Goal: Task Accomplishment & Management: Manage account settings

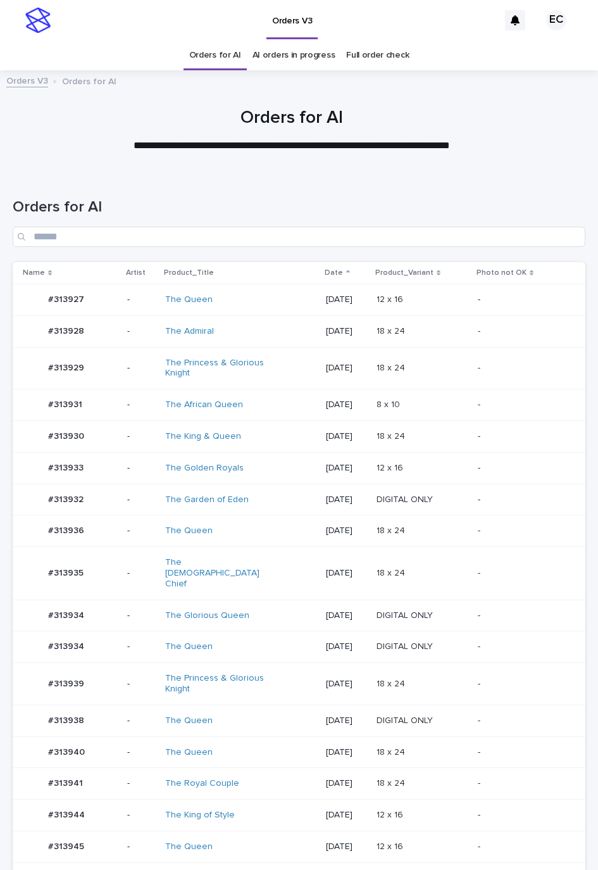
click at [408, 676] on p "18 x 24" at bounding box center [392, 682] width 31 height 13
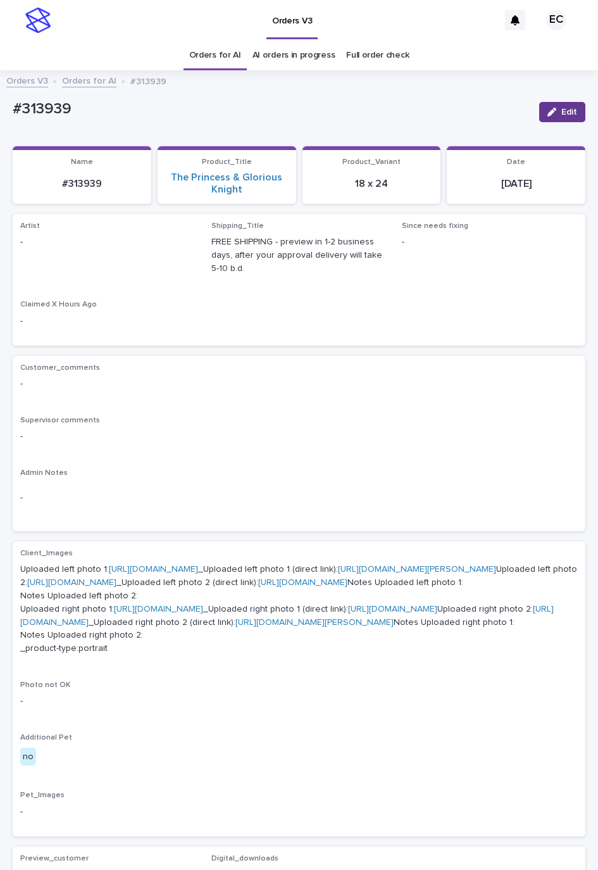
drag, startPoint x: 548, startPoint y: 114, endPoint x: 160, endPoint y: 217, distance: 400.8
click at [562, 114] on span "Edit" at bounding box center [570, 112] width 16 height 9
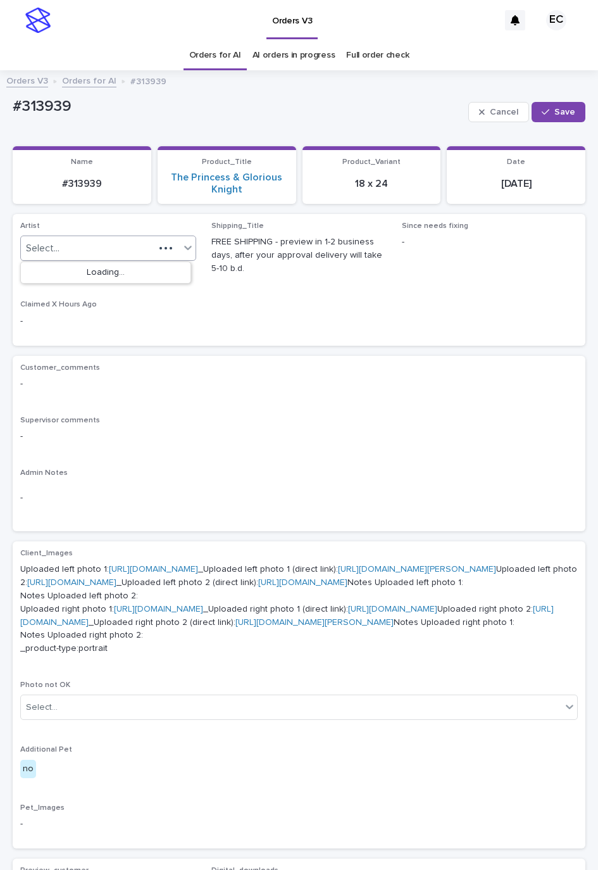
click at [126, 251] on div "Select..." at bounding box center [88, 248] width 134 height 21
paste input "*******"
type input "*******"
click at [82, 279] on div "Loading..." at bounding box center [106, 272] width 170 height 21
click at [82, 251] on div "#313851" at bounding box center [100, 248] width 159 height 21
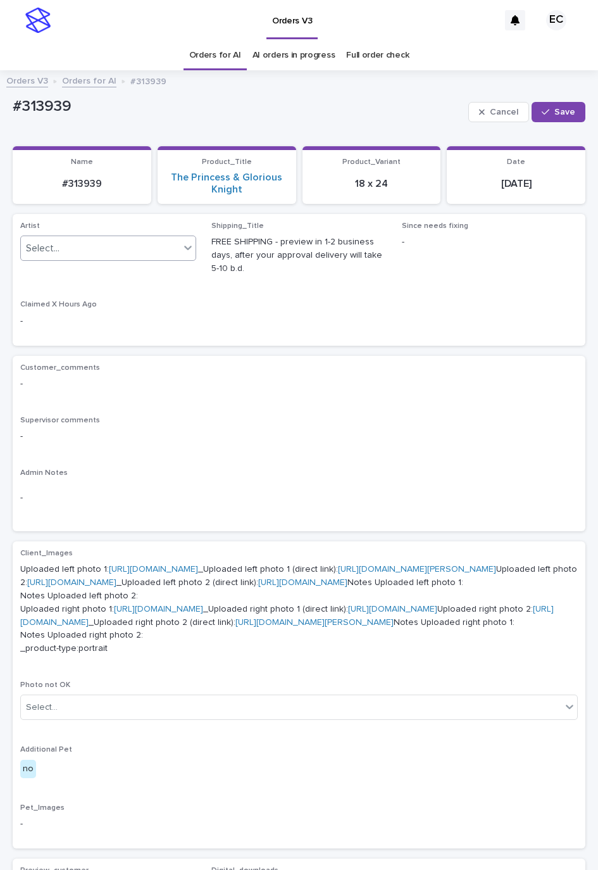
click at [99, 245] on div "Select..." at bounding box center [100, 248] width 159 height 21
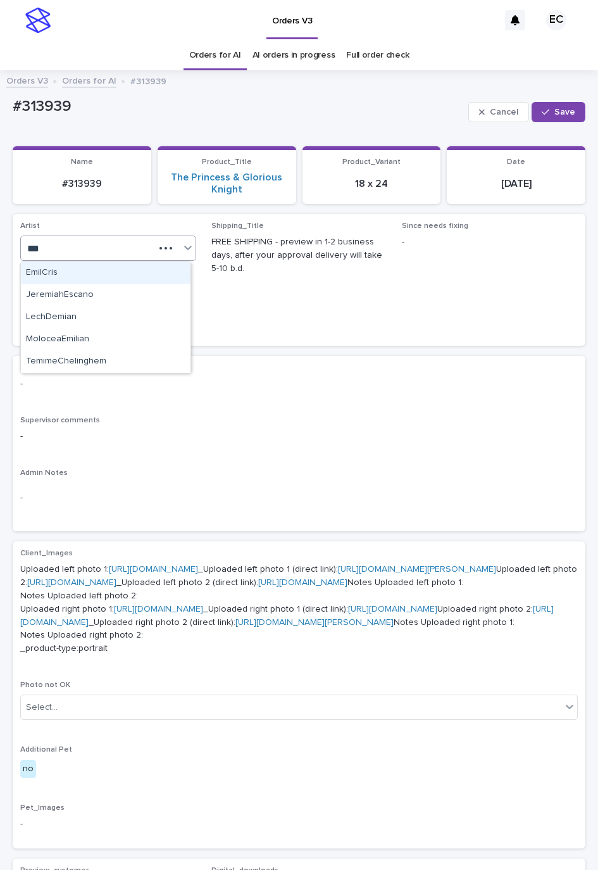
type input "****"
click at [87, 265] on div "EmilCris" at bounding box center [106, 273] width 170 height 22
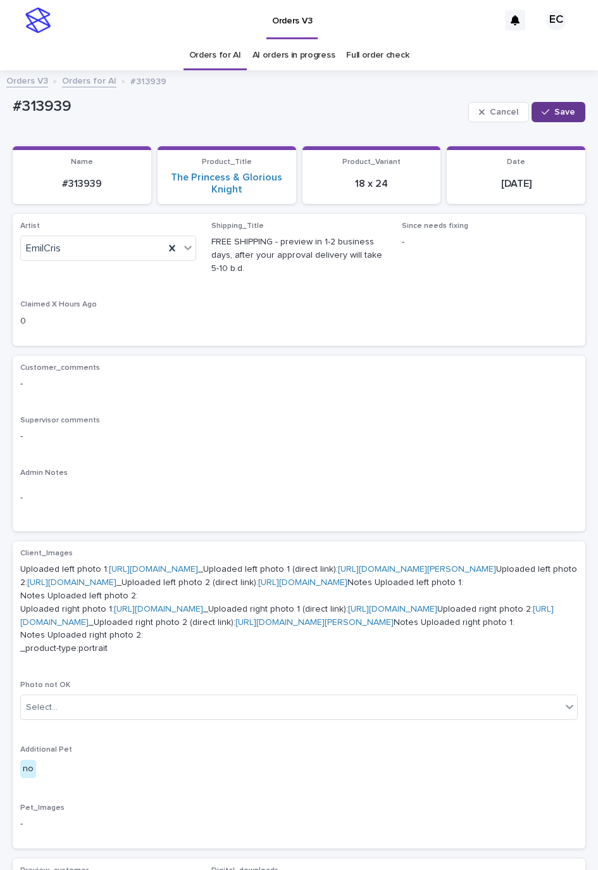
click at [555, 109] on span "Save" at bounding box center [565, 112] width 21 height 9
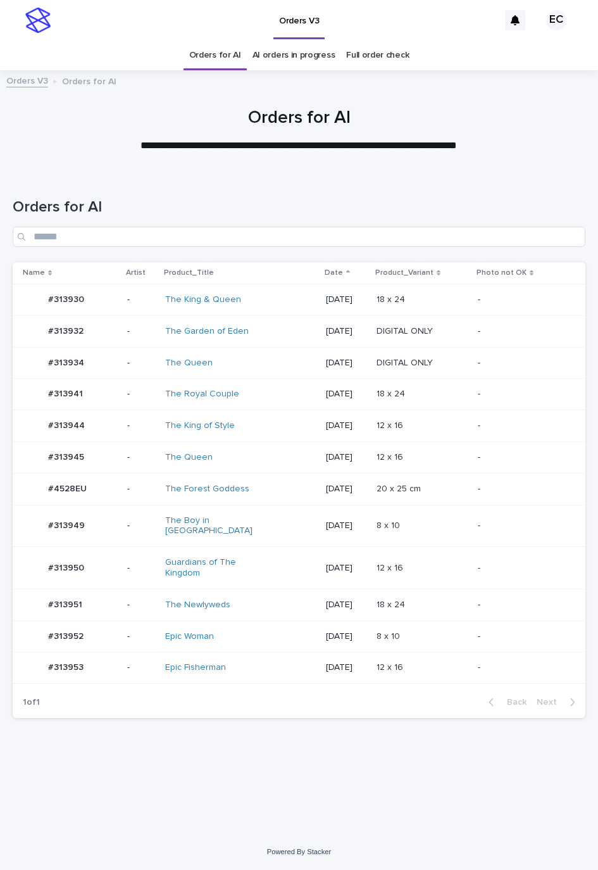
click at [420, 422] on p at bounding box center [422, 425] width 91 height 11
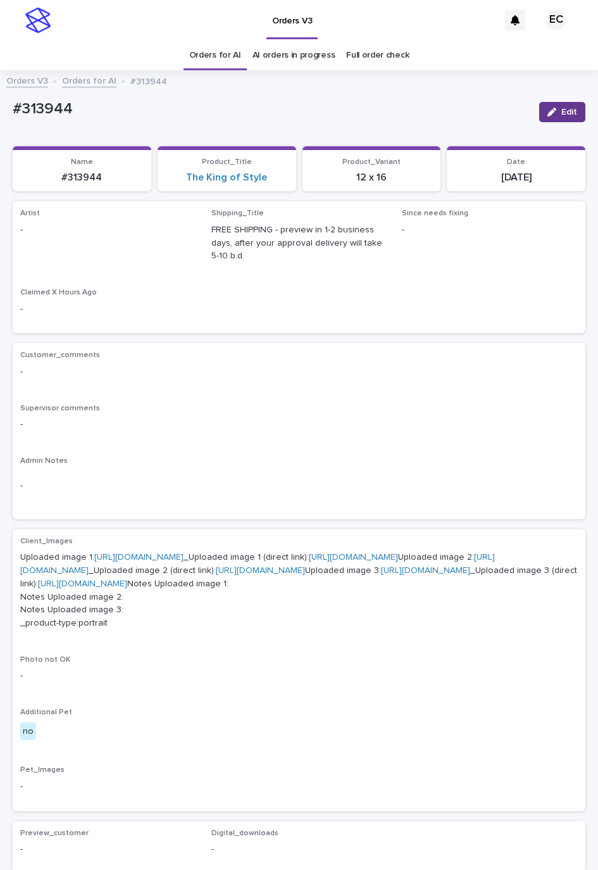
click at [548, 114] on icon "button" at bounding box center [552, 112] width 9 height 9
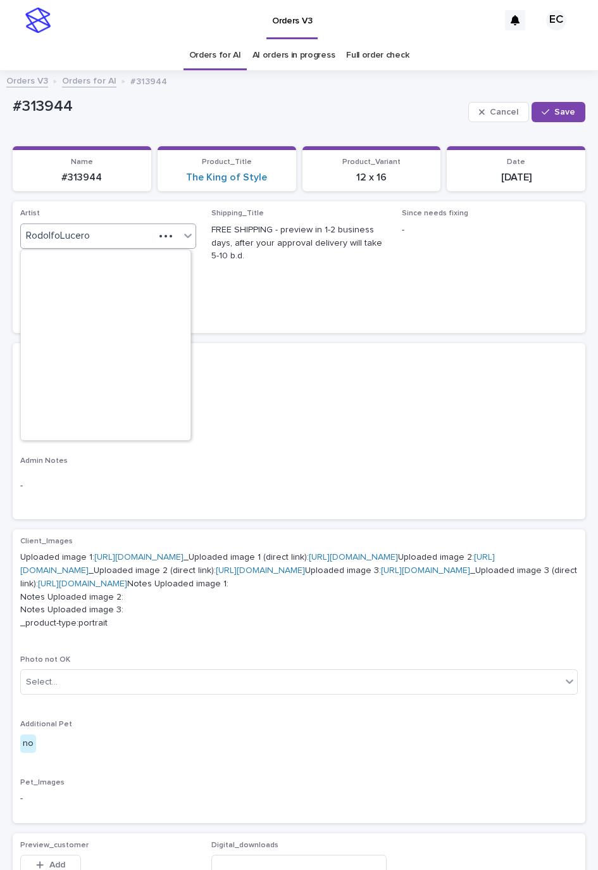
click at [91, 230] on input "text" at bounding box center [91, 236] width 1 height 12
paste input "********"
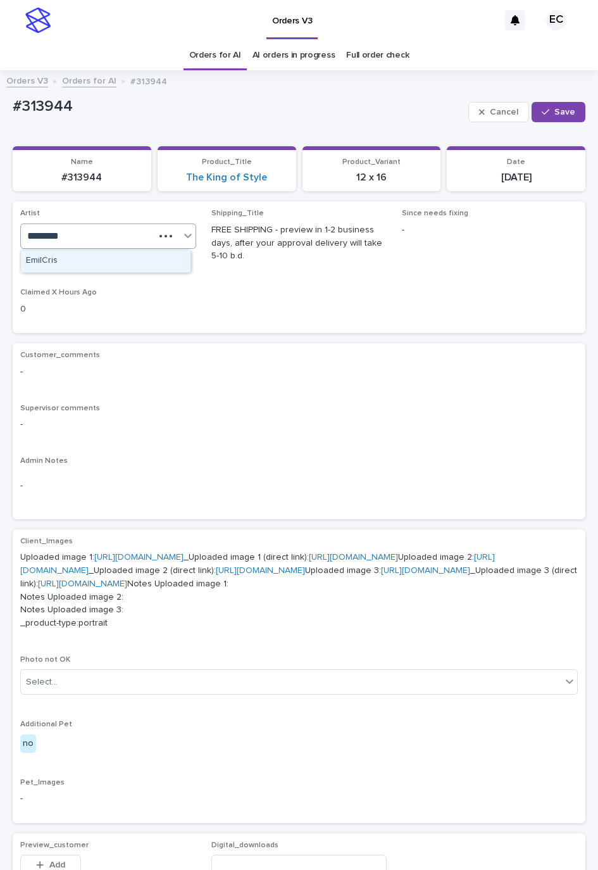
type input "********"
drag, startPoint x: 230, startPoint y: 248, endPoint x: 249, endPoint y: 247, distance: 19.6
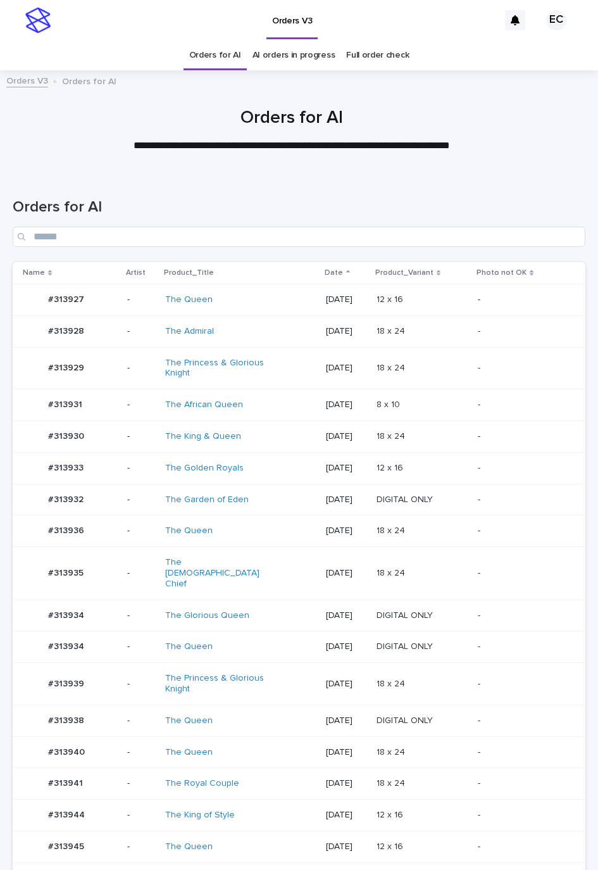
click at [337, 776] on div "2025-09-17" at bounding box center [346, 782] width 41 height 13
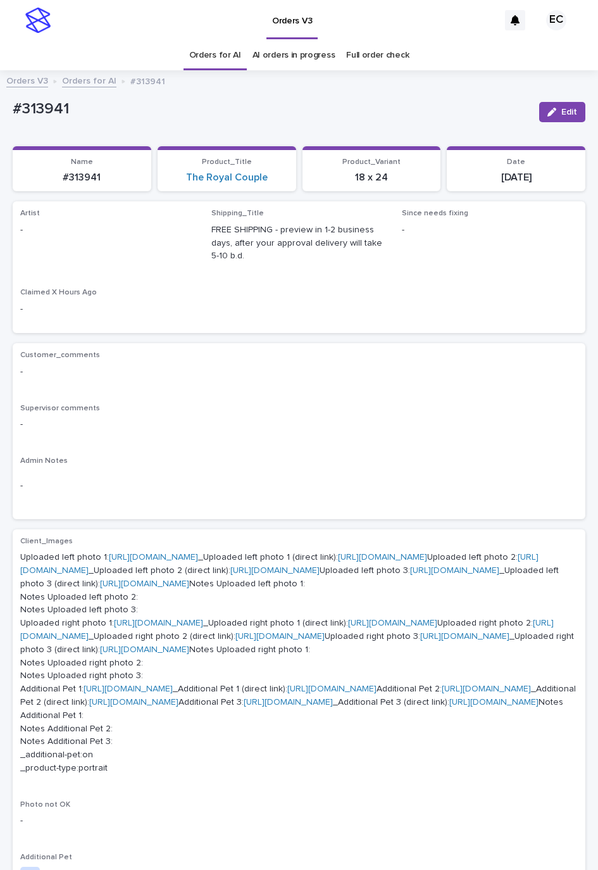
drag, startPoint x: 403, startPoint y: 403, endPoint x: 458, endPoint y: 213, distance: 197.2
click at [403, 399] on div "Customer_comments - Supervisor comments - Admin Notes -" at bounding box center [299, 431] width 558 height 161
drag, startPoint x: 561, startPoint y: 108, endPoint x: 234, endPoint y: 199, distance: 339.8
click at [562, 108] on span "Edit" at bounding box center [570, 112] width 16 height 9
click at [120, 230] on div "Select..." at bounding box center [88, 235] width 134 height 21
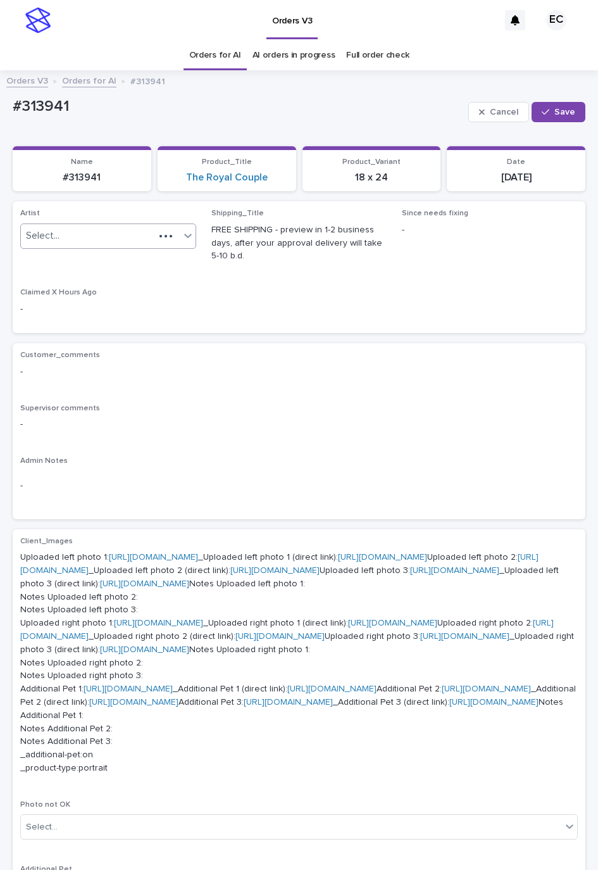
paste input "********"
type input "********"
click at [550, 99] on div "Cancel Save" at bounding box center [527, 112] width 117 height 38
click at [542, 116] on icon "button" at bounding box center [546, 112] width 8 height 9
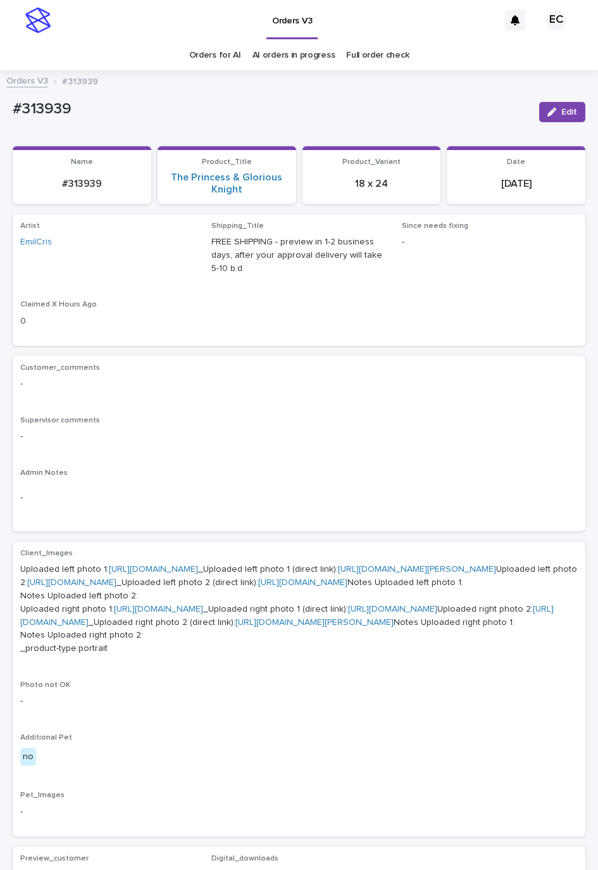
click at [44, 114] on p "#313939" at bounding box center [271, 109] width 517 height 18
copy p "313939"
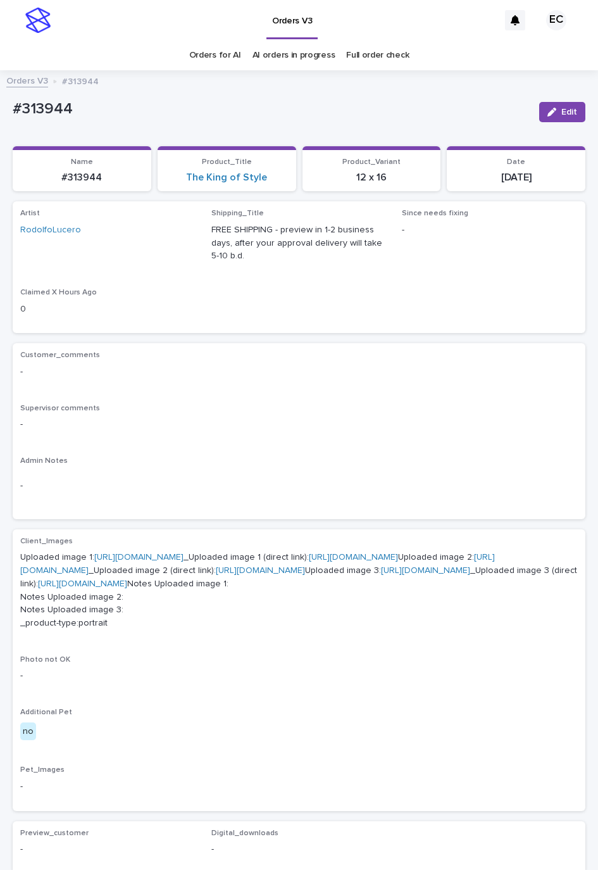
click at [38, 107] on p "#313944" at bounding box center [271, 109] width 517 height 18
copy p "313944"
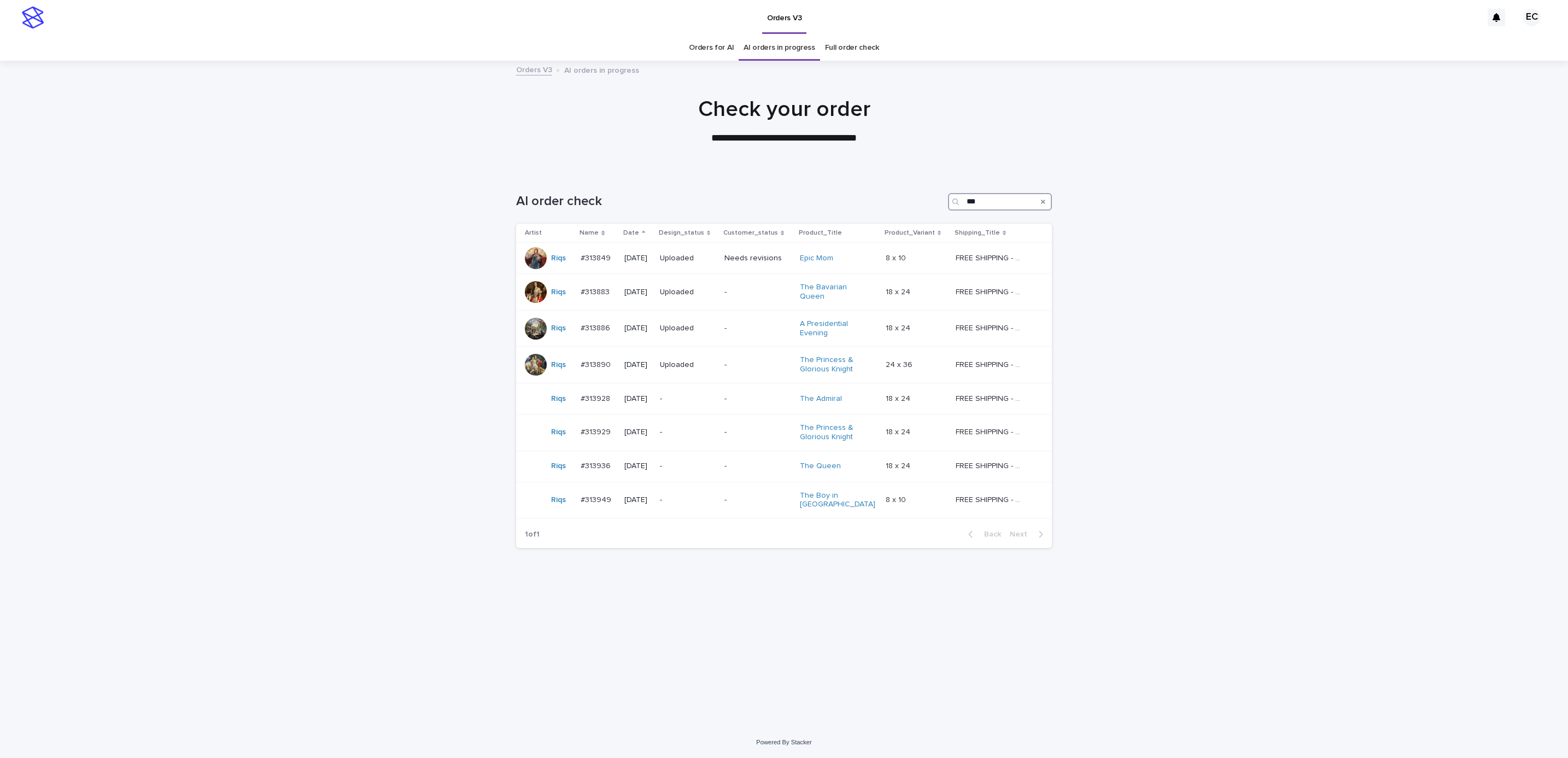
type input "***"
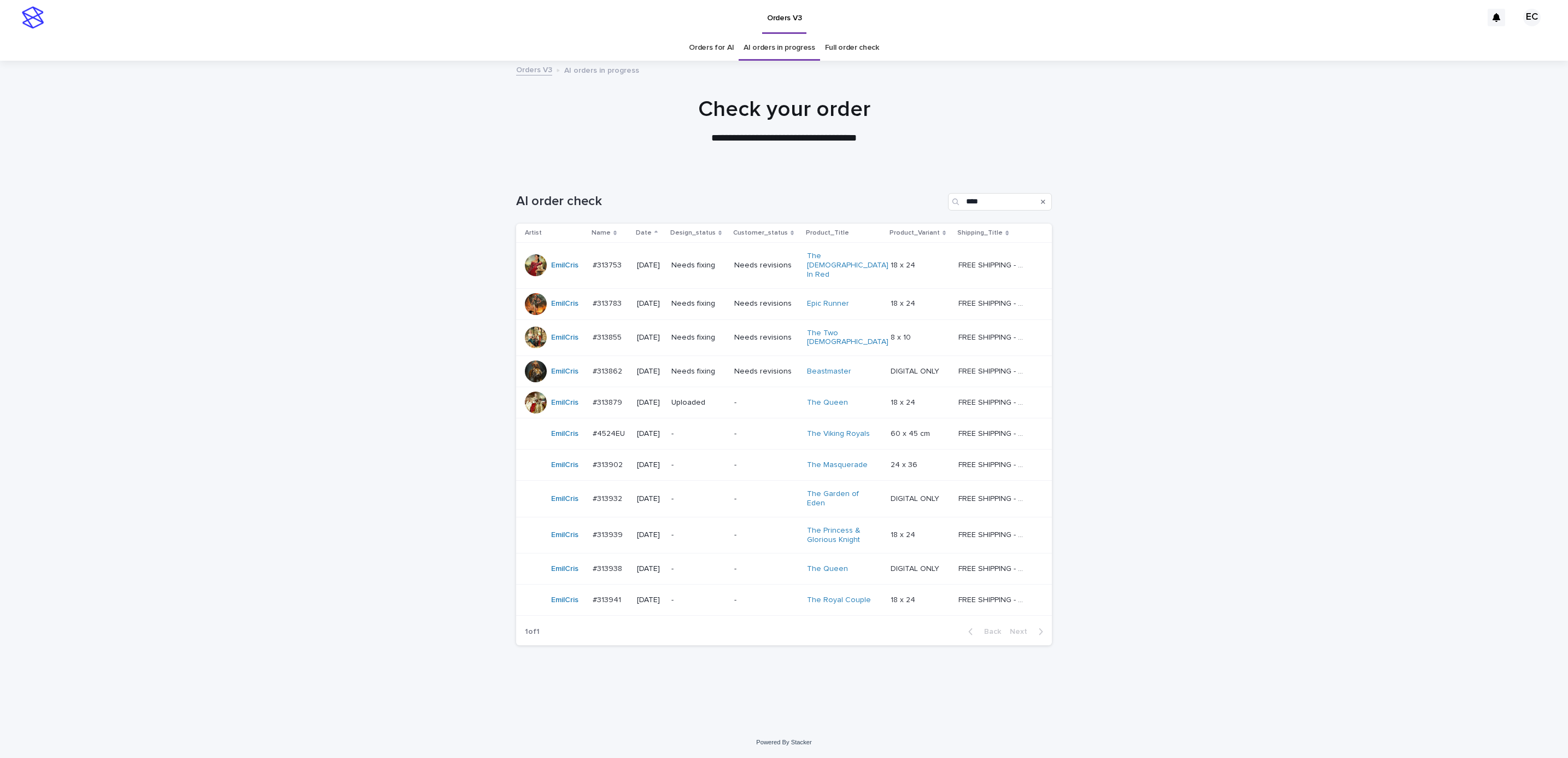
click at [718, 299] on p "Needs fixing" at bounding box center [699, 303] width 54 height 9
click at [704, 319] on td "Needs fixing" at bounding box center [698, 338] width 63 height 36
click at [707, 367] on p "Needs fixing" at bounding box center [699, 371] width 54 height 9
click at [724, 367] on p "Needs fixing" at bounding box center [699, 371] width 54 height 9
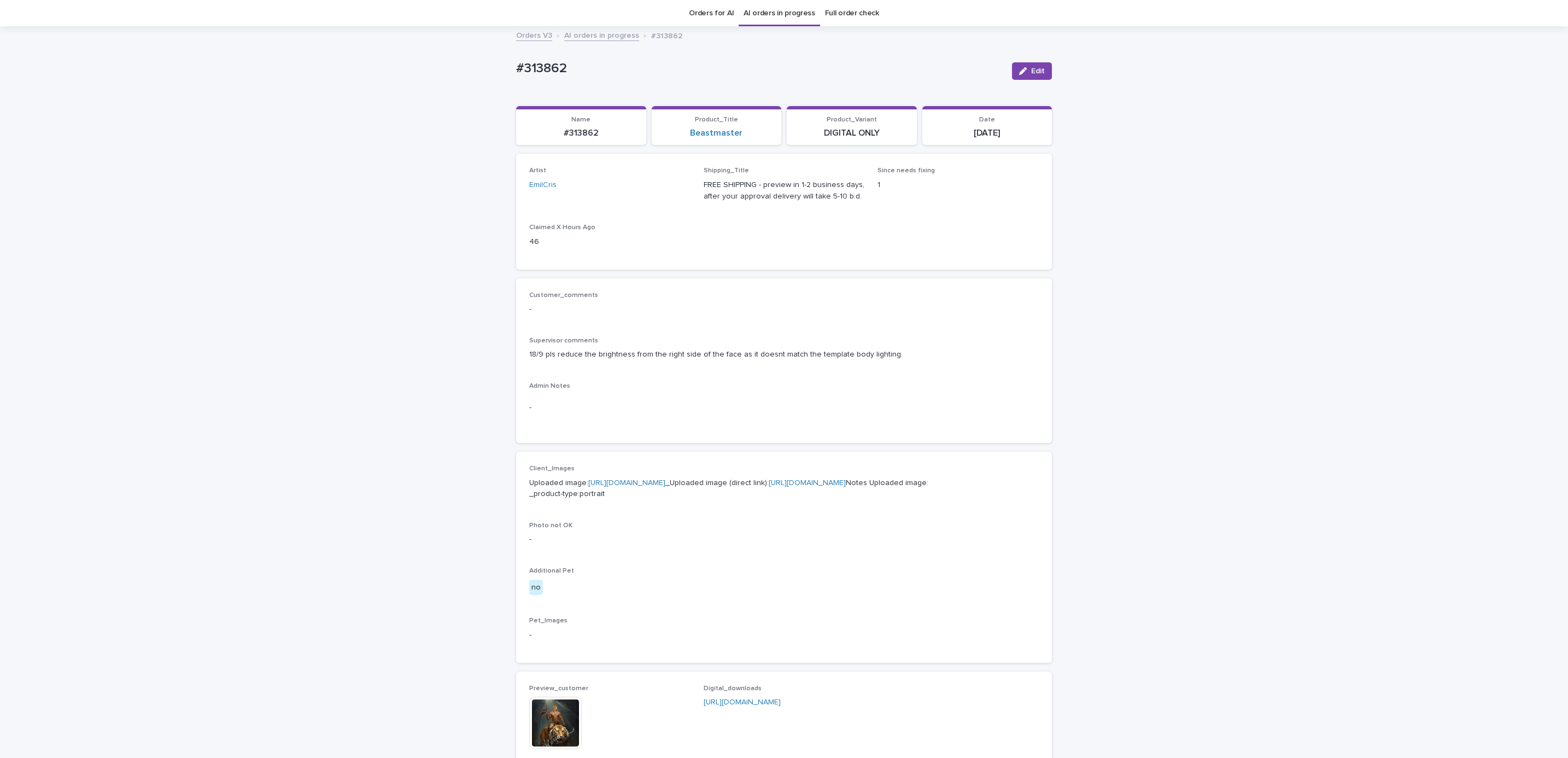
scroll to position [35, 0]
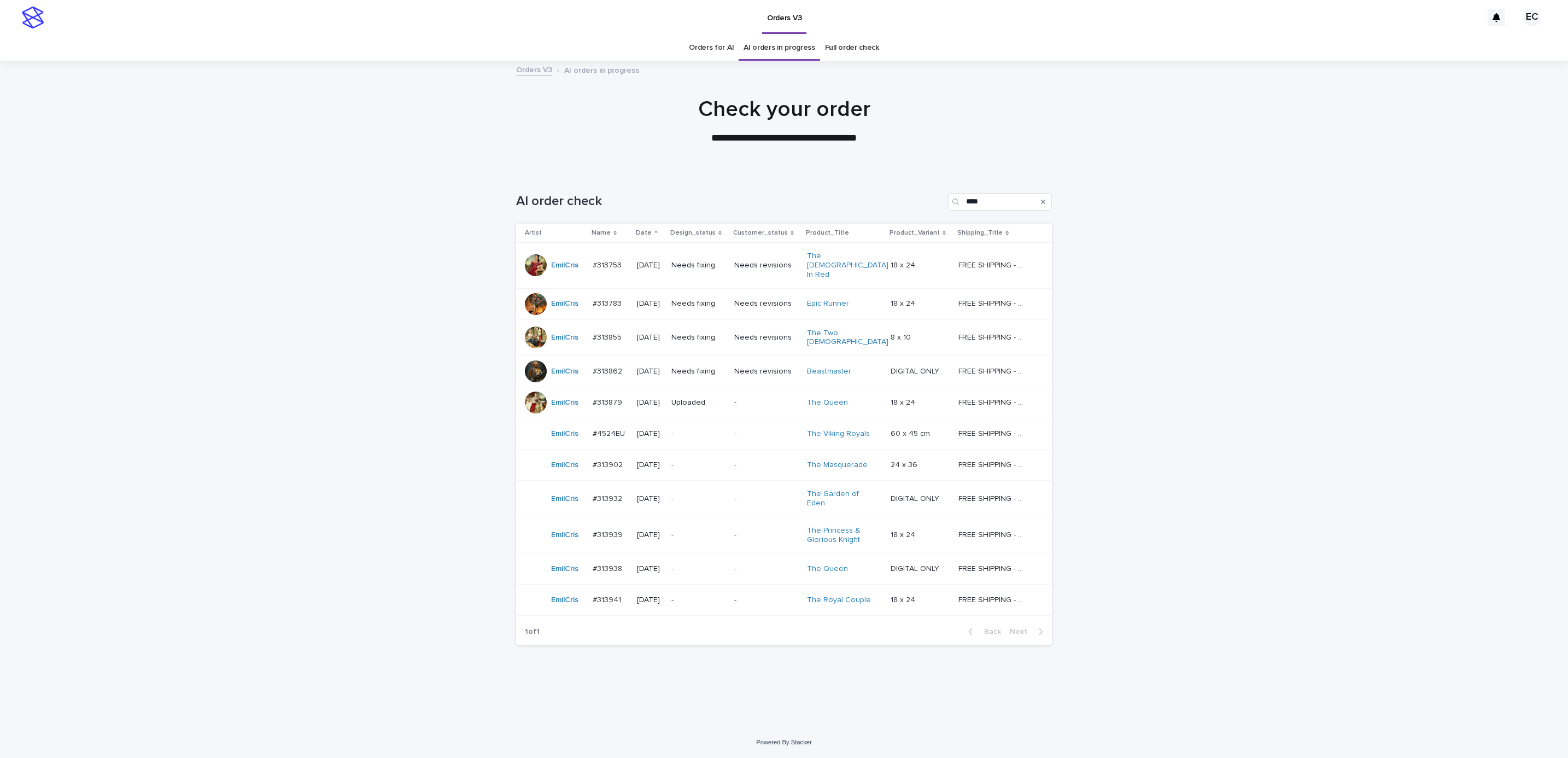
click at [725, 394] on div "Uploaded" at bounding box center [699, 402] width 54 height 18
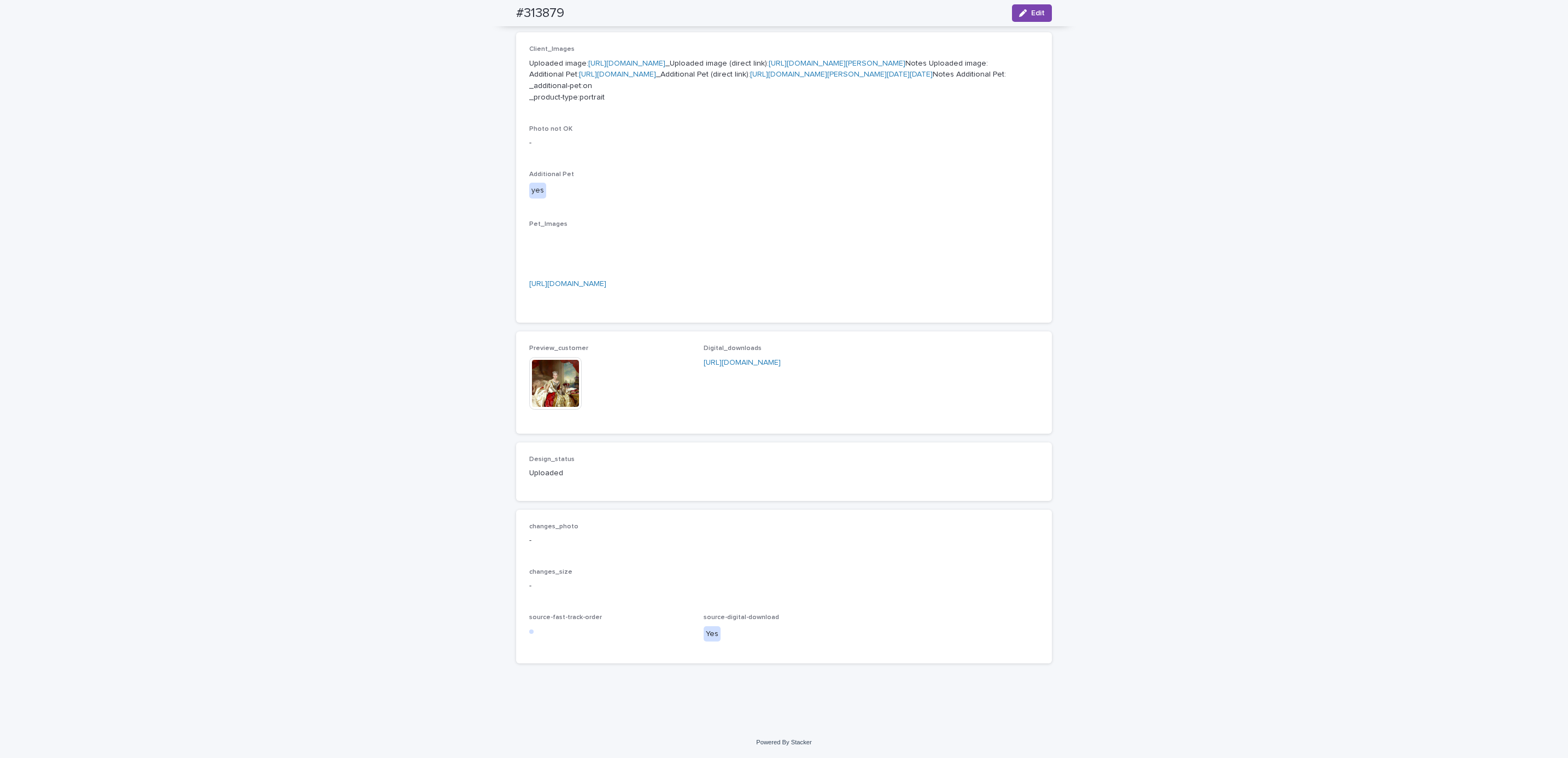
scroll to position [579, 0]
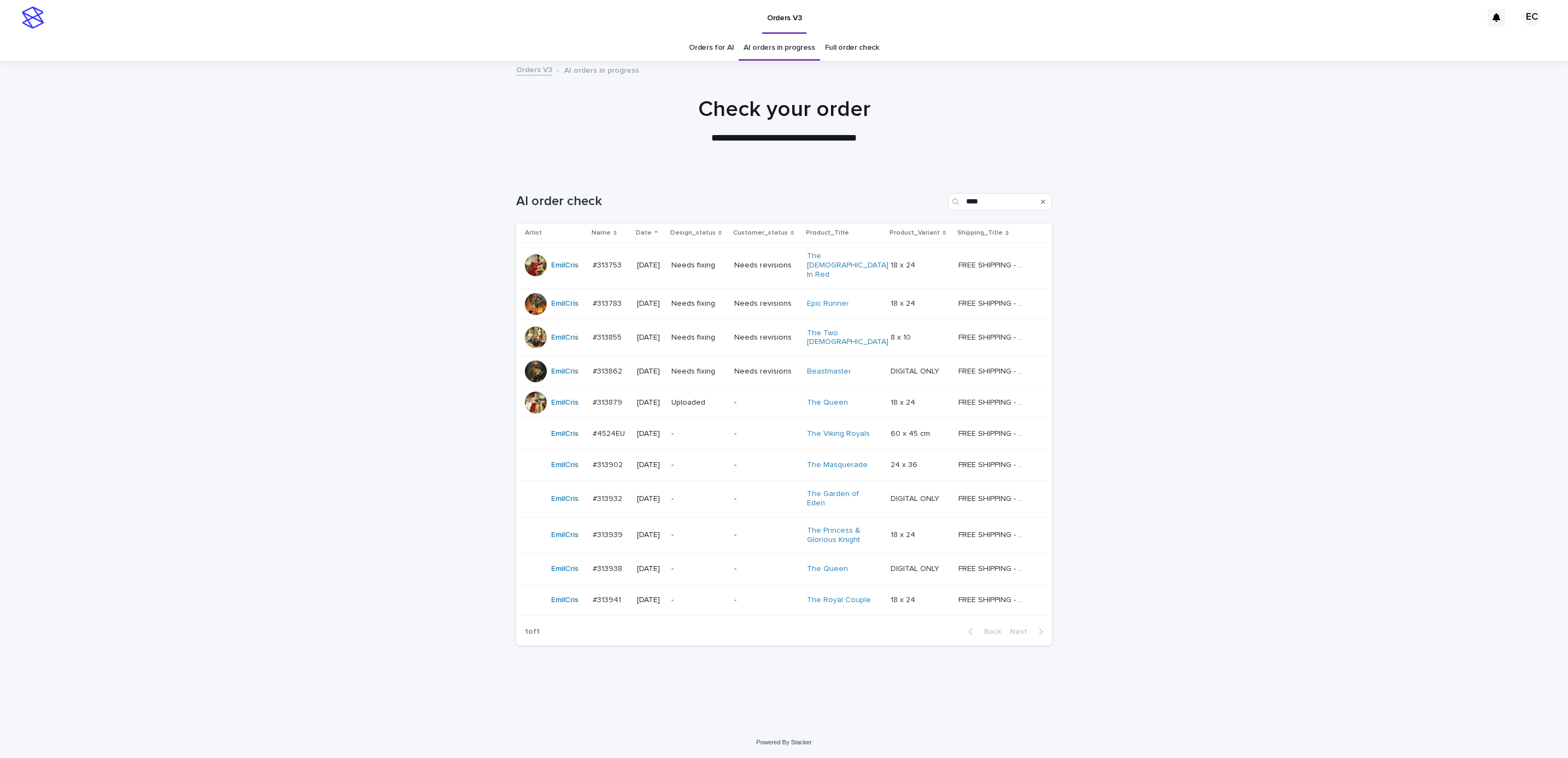
click at [1212, 461] on div "Loading... Saving… Loading... Saving… AI order check **** Artist Name Date Desi…" at bounding box center [784, 448] width 1568 height 555
click at [812, 738] on div "Powered By Stacker" at bounding box center [784, 742] width 1568 height 9
click at [699, 263] on div "Needs fixing" at bounding box center [699, 265] width 54 height 18
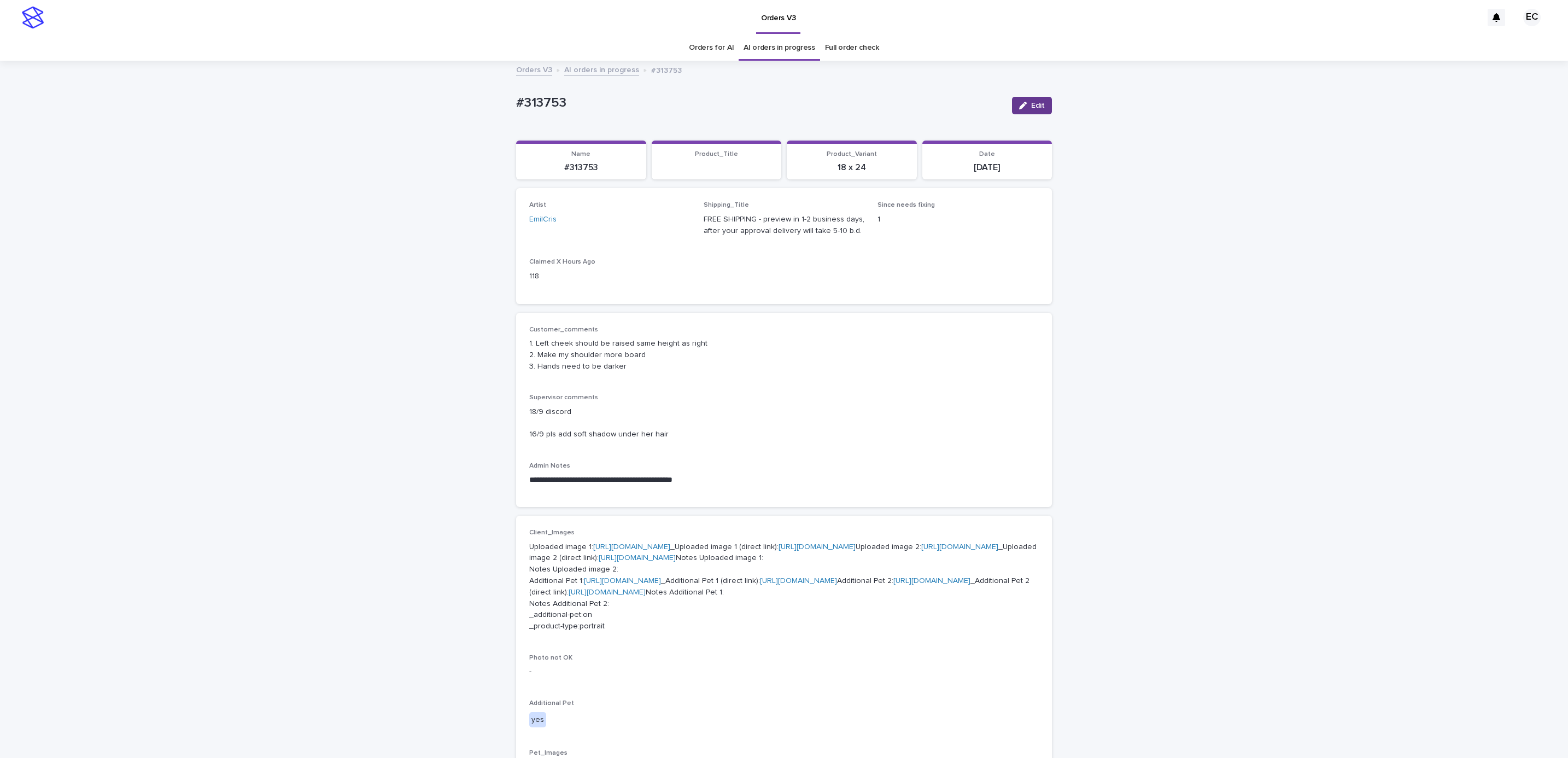
click at [1032, 108] on span "Edit" at bounding box center [1038, 105] width 14 height 8
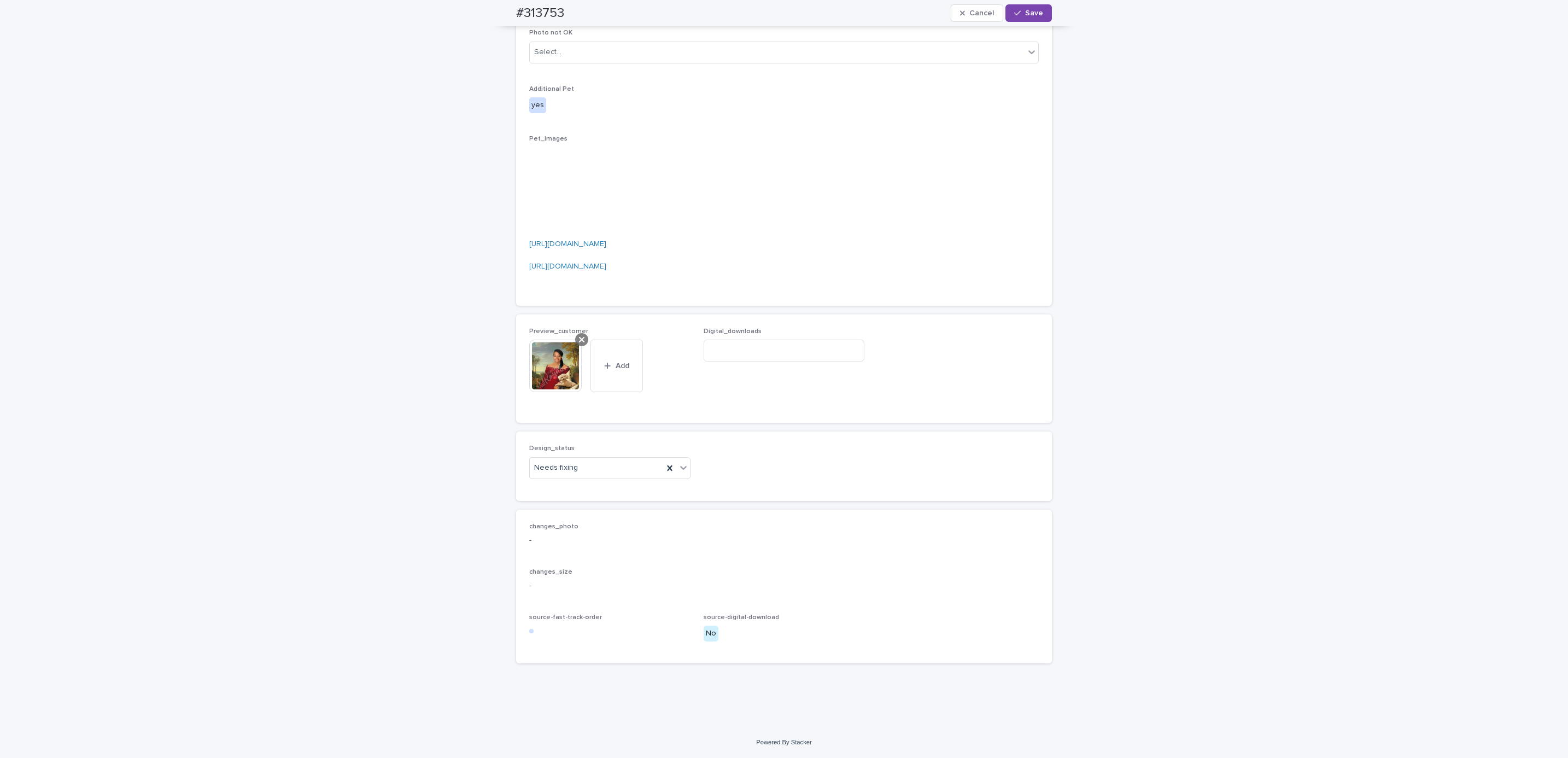
click at [579, 338] on icon at bounding box center [582, 339] width 5 height 5
click at [558, 376] on div "Preview_customer This file cannot be opened Download File Add" at bounding box center [610, 388] width 161 height 42
click at [552, 392] on button "Add" at bounding box center [555, 388] width 53 height 17
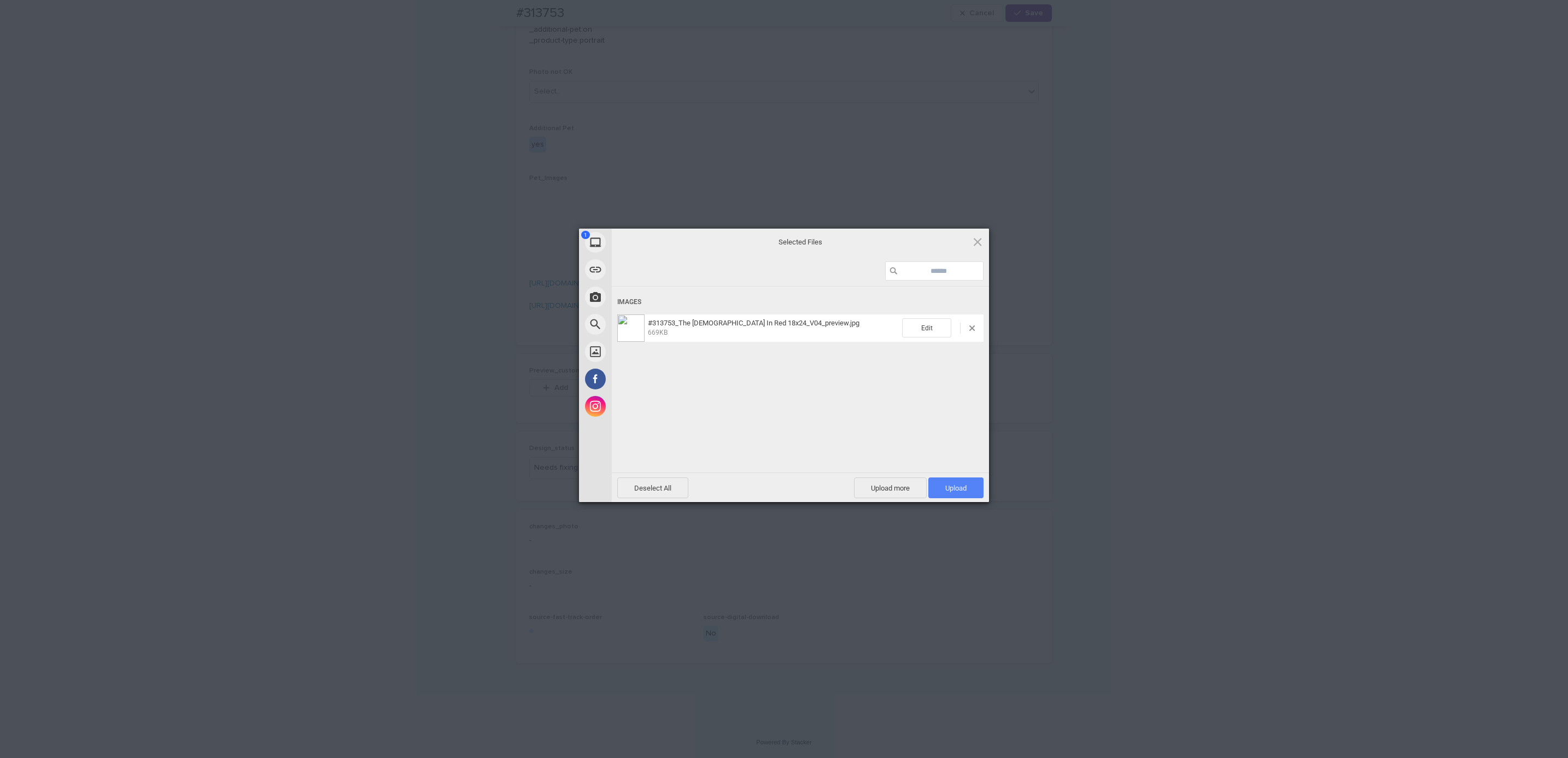
click at [950, 482] on span "Upload 1" at bounding box center [956, 488] width 55 height 21
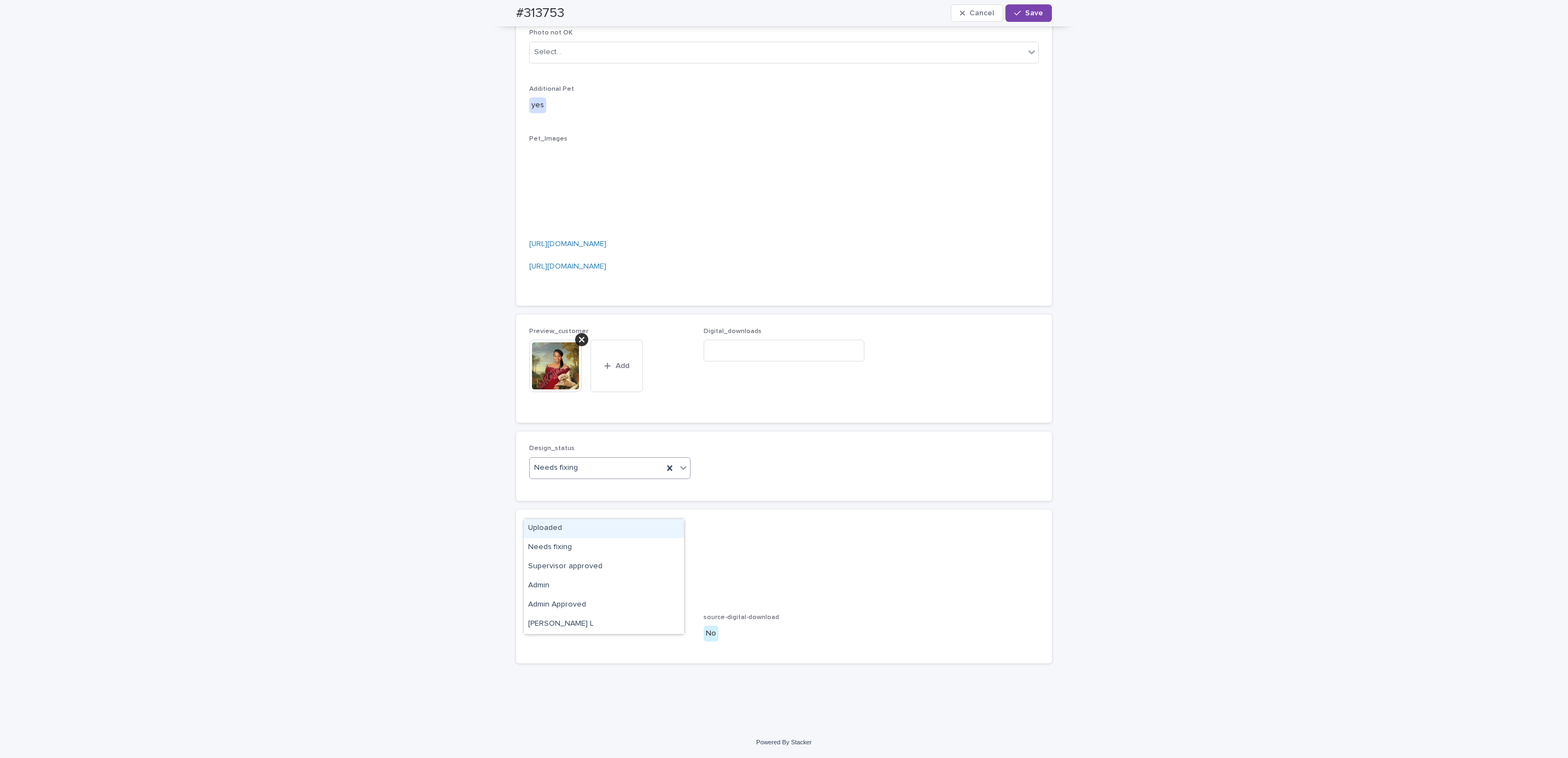
click at [615, 523] on div "Uploaded" at bounding box center [604, 528] width 161 height 19
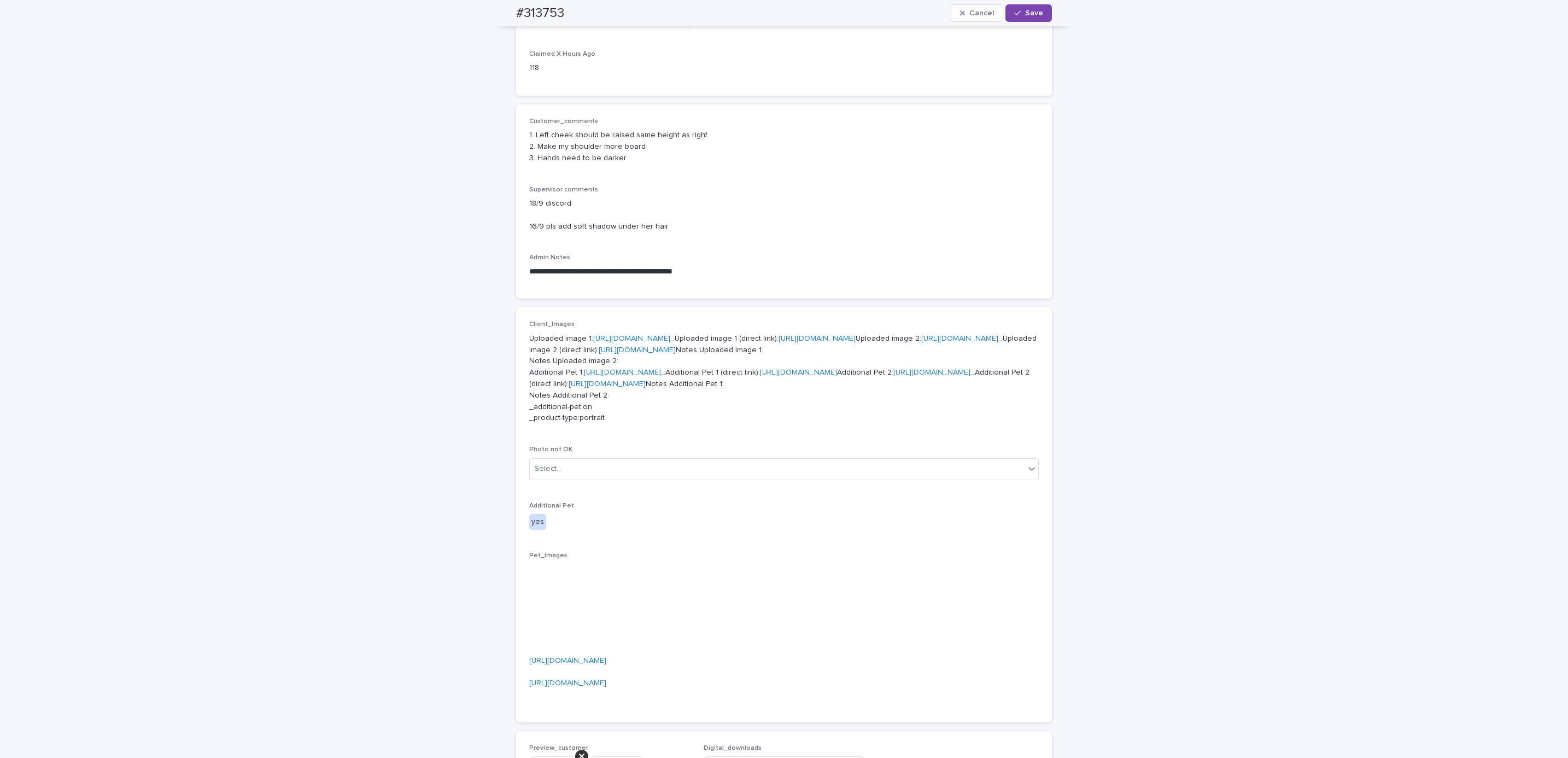
scroll to position [0, 0]
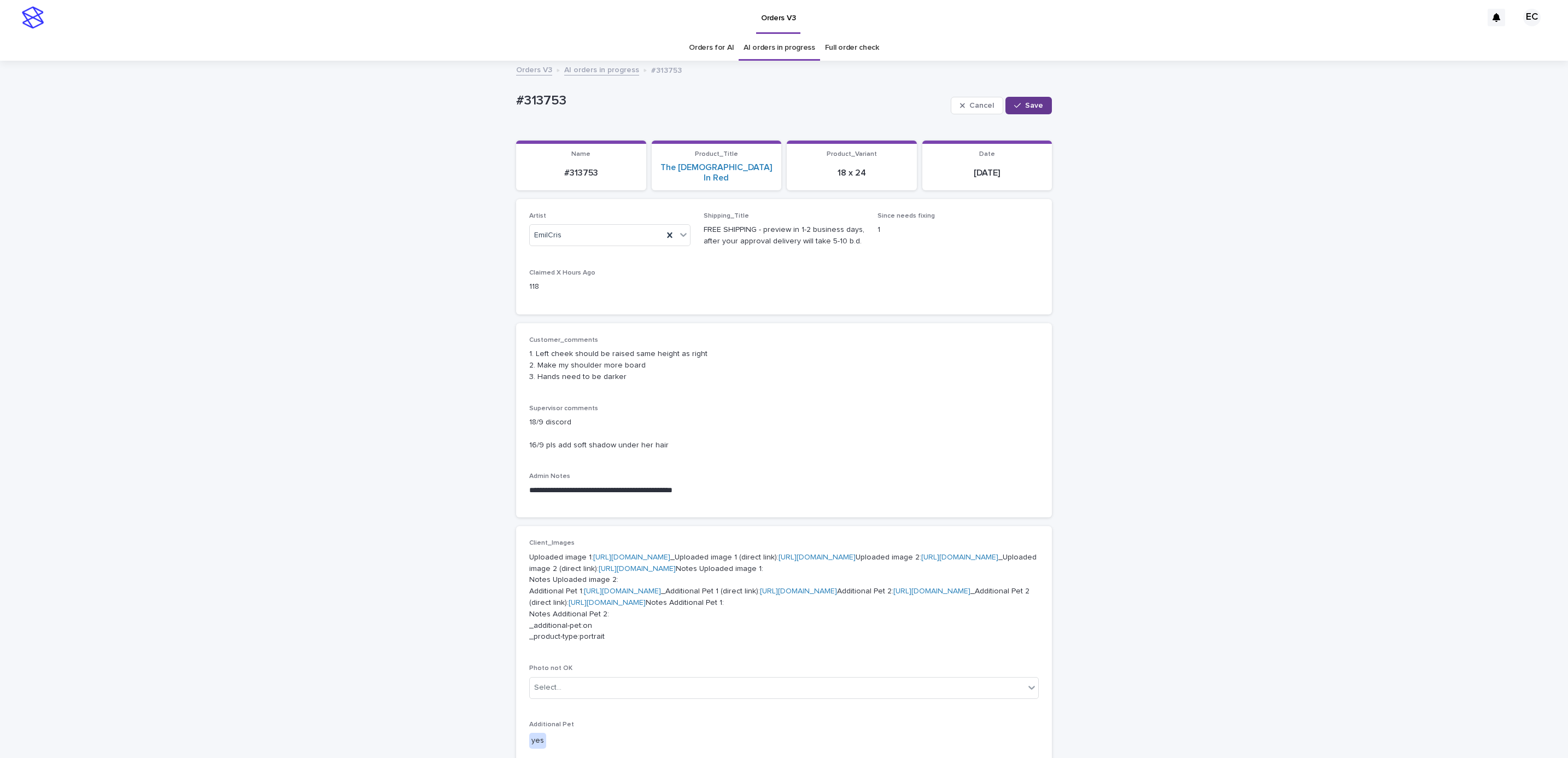
click at [1032, 105] on span "Save" at bounding box center [1034, 105] width 18 height 8
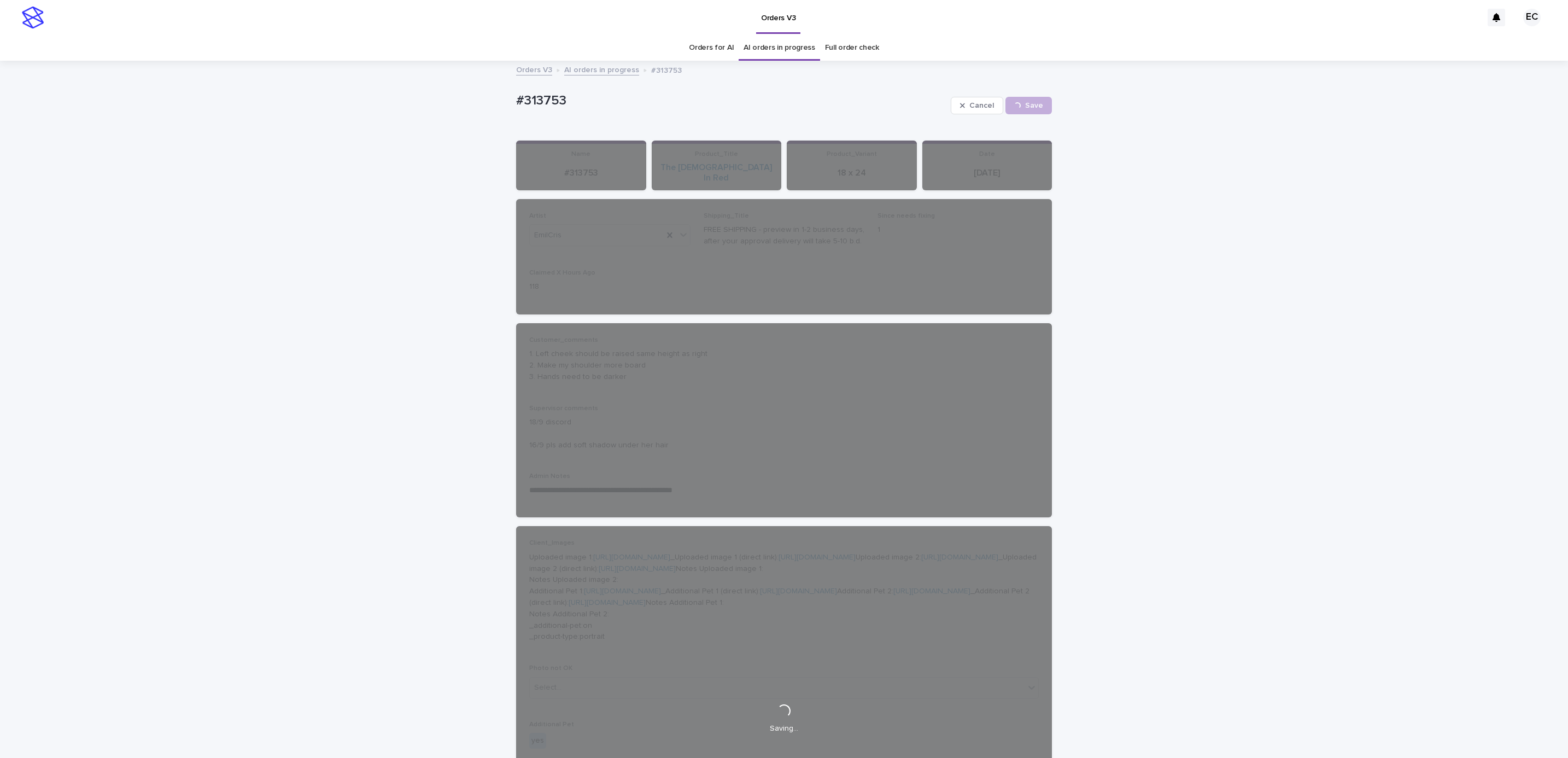
click at [499, 102] on div "**********" at bounding box center [784, 712] width 1568 height 1300
click at [568, 98] on p "#313753" at bounding box center [731, 101] width 430 height 16
copy p "#313753"
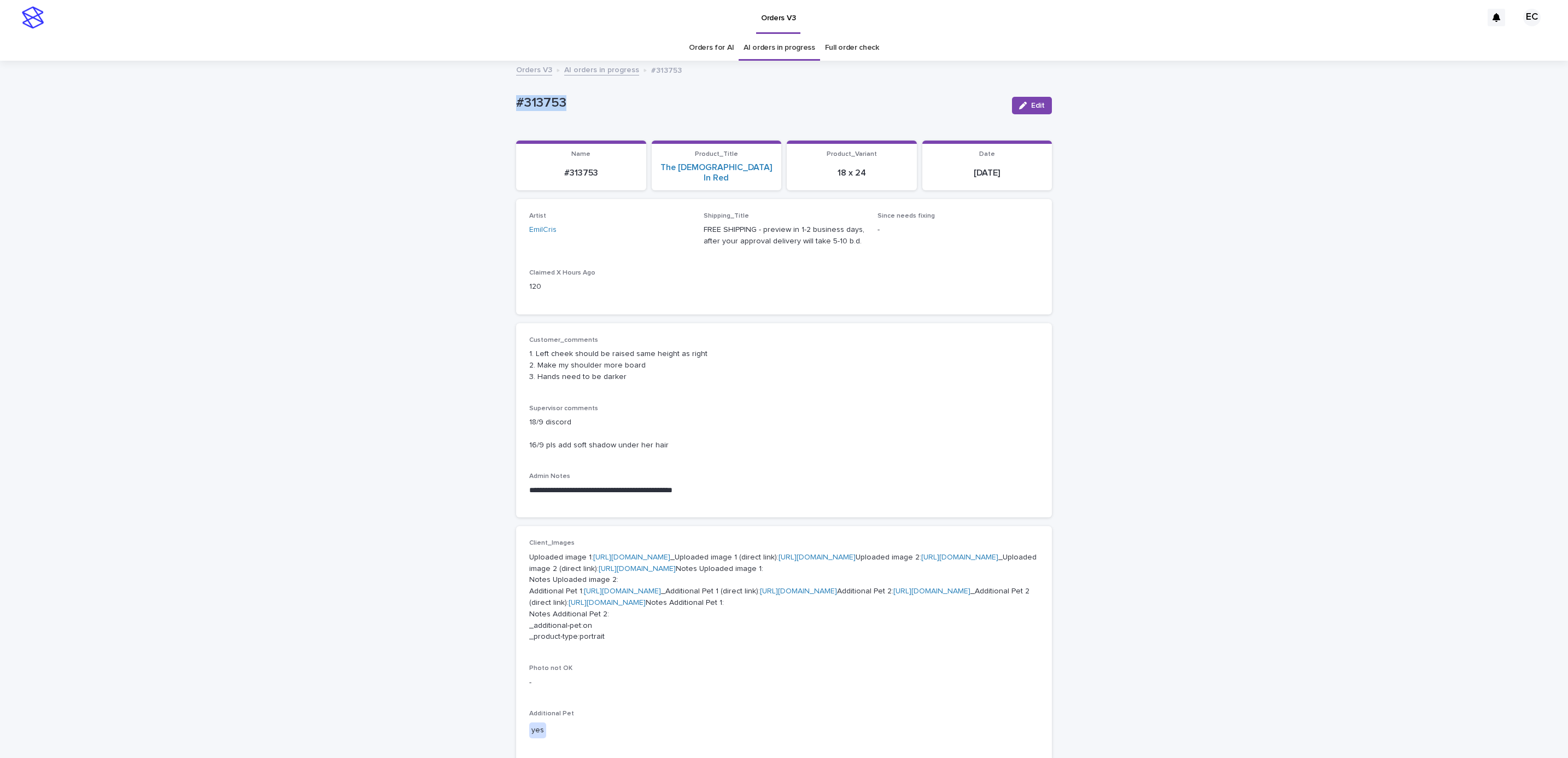
click at [156, 102] on div "**********" at bounding box center [784, 698] width 1568 height 1273
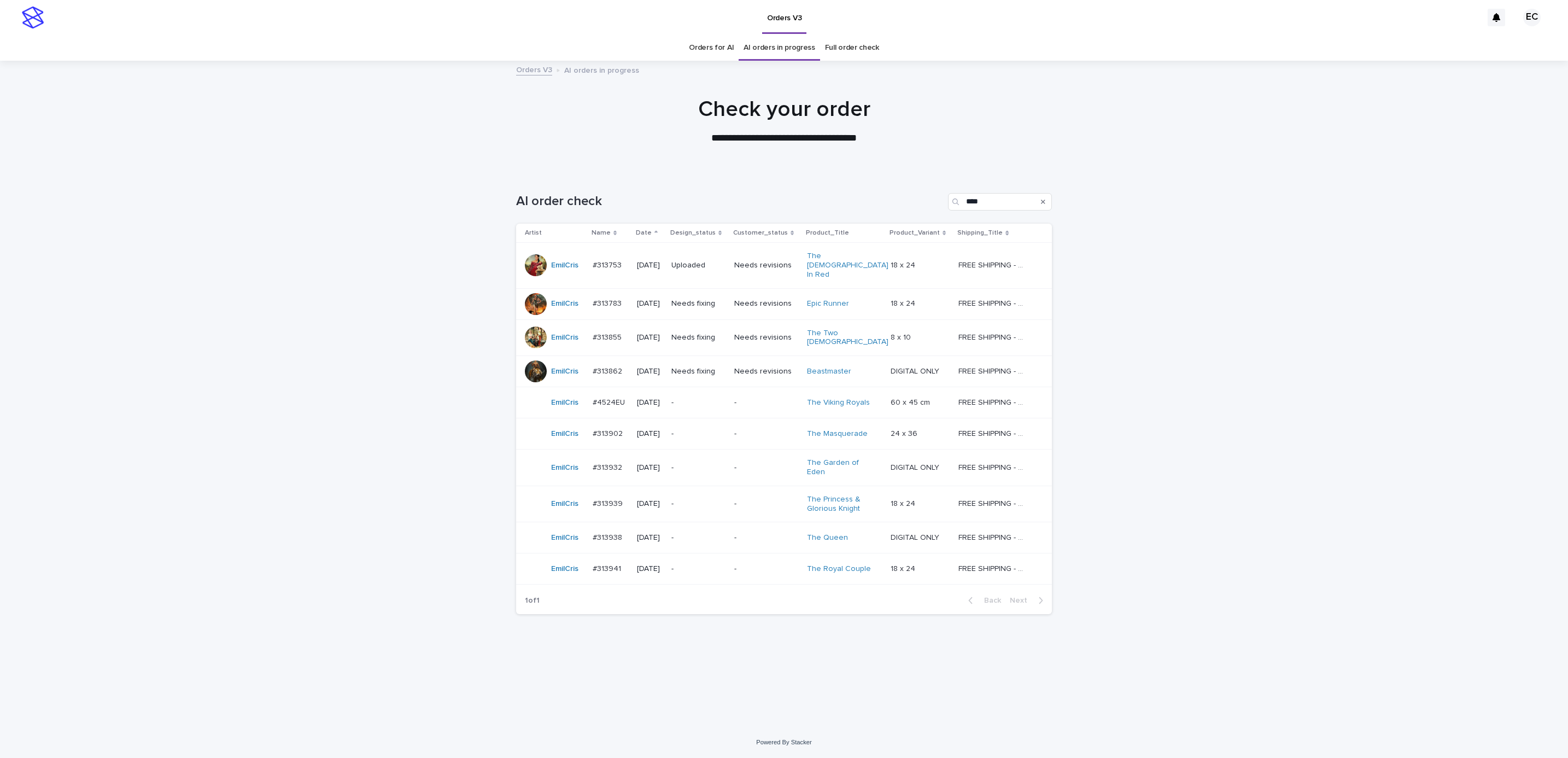
click at [705, 299] on p "Needs fixing" at bounding box center [699, 303] width 54 height 9
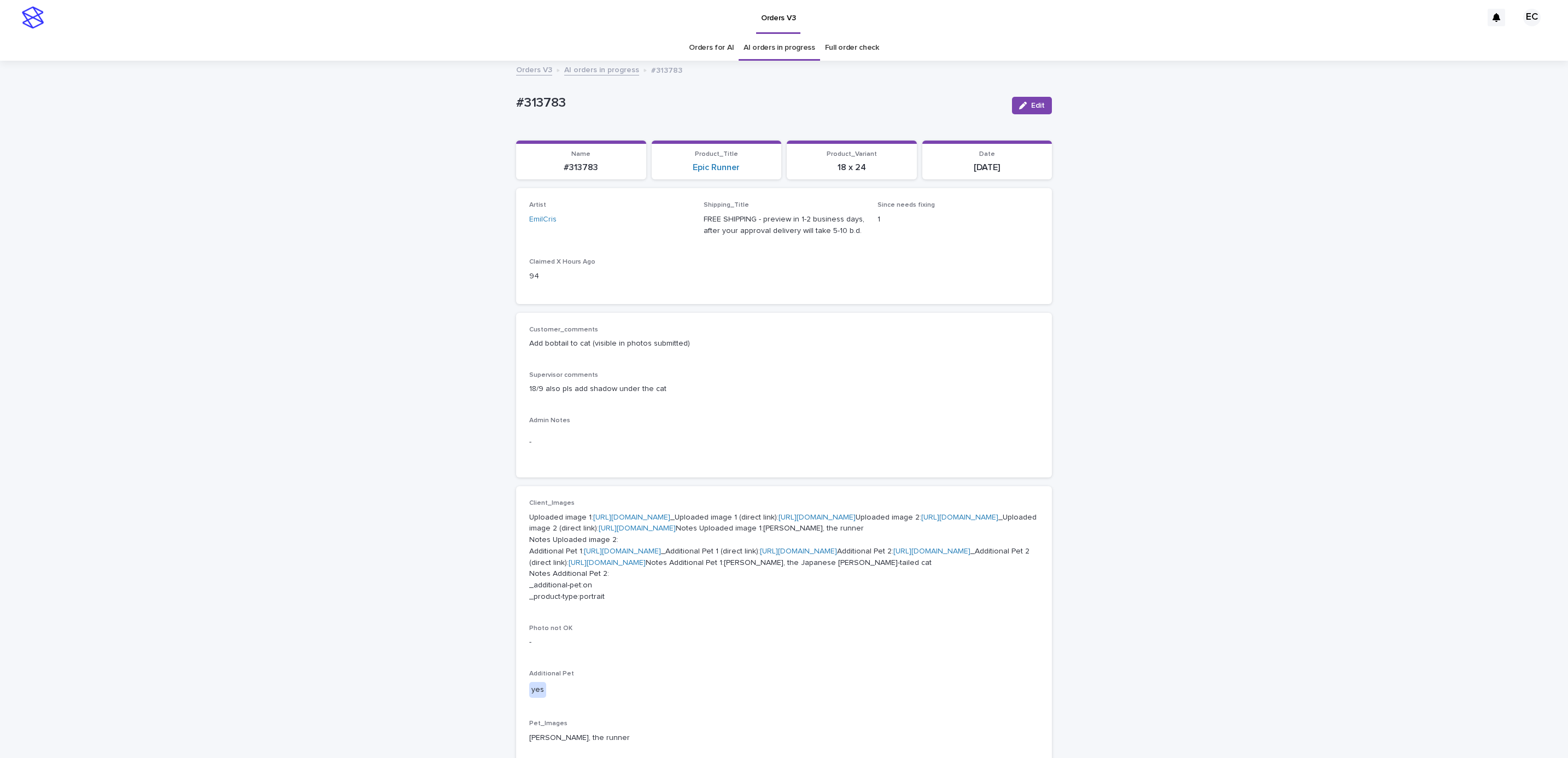
click at [802, 388] on p "18/9 also pls add shadow under the cat" at bounding box center [784, 388] width 509 height 11
click at [1037, 111] on button "Edit" at bounding box center [1032, 105] width 40 height 17
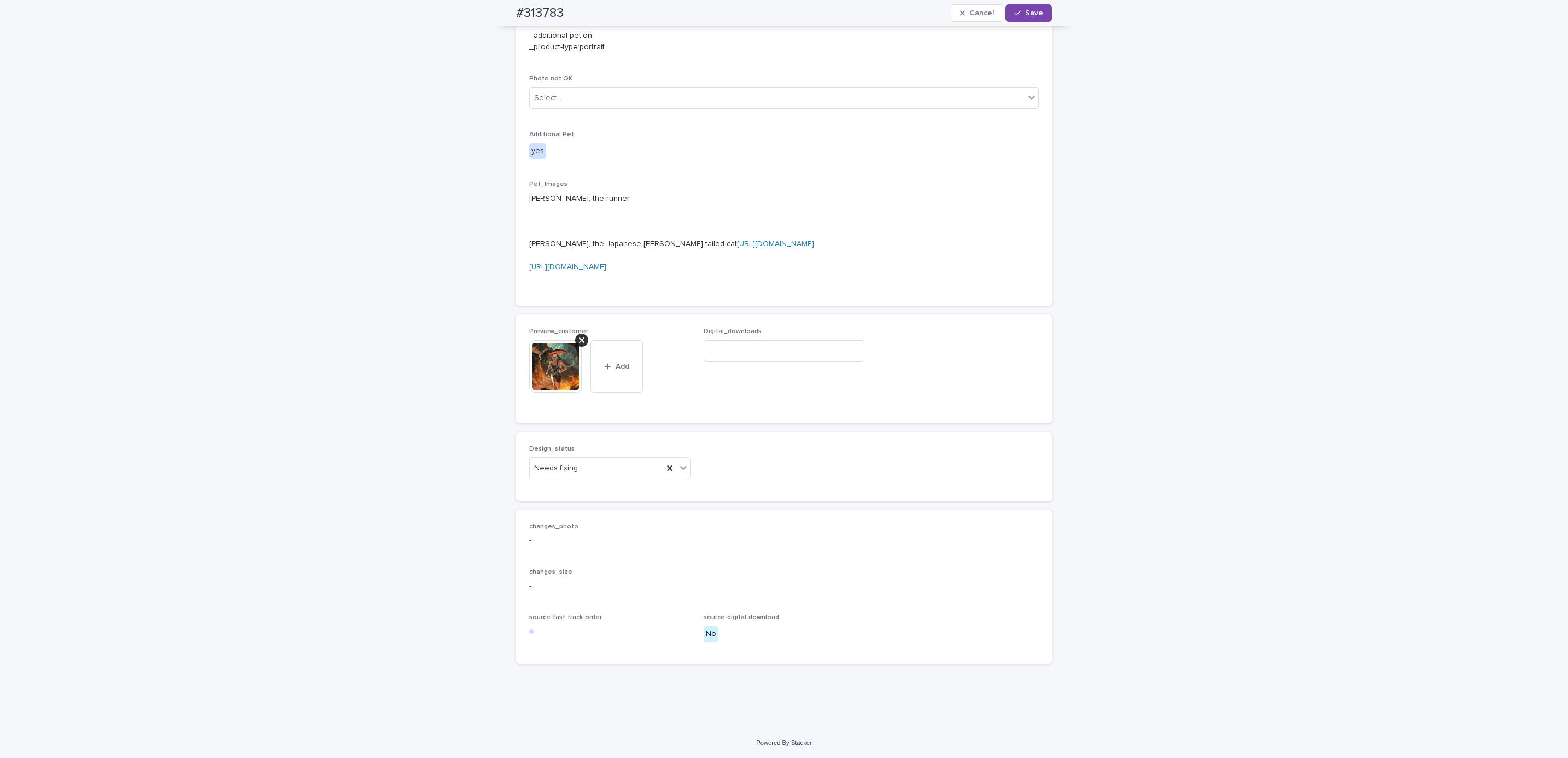
click at [580, 338] on div at bounding box center [581, 339] width 13 height 13
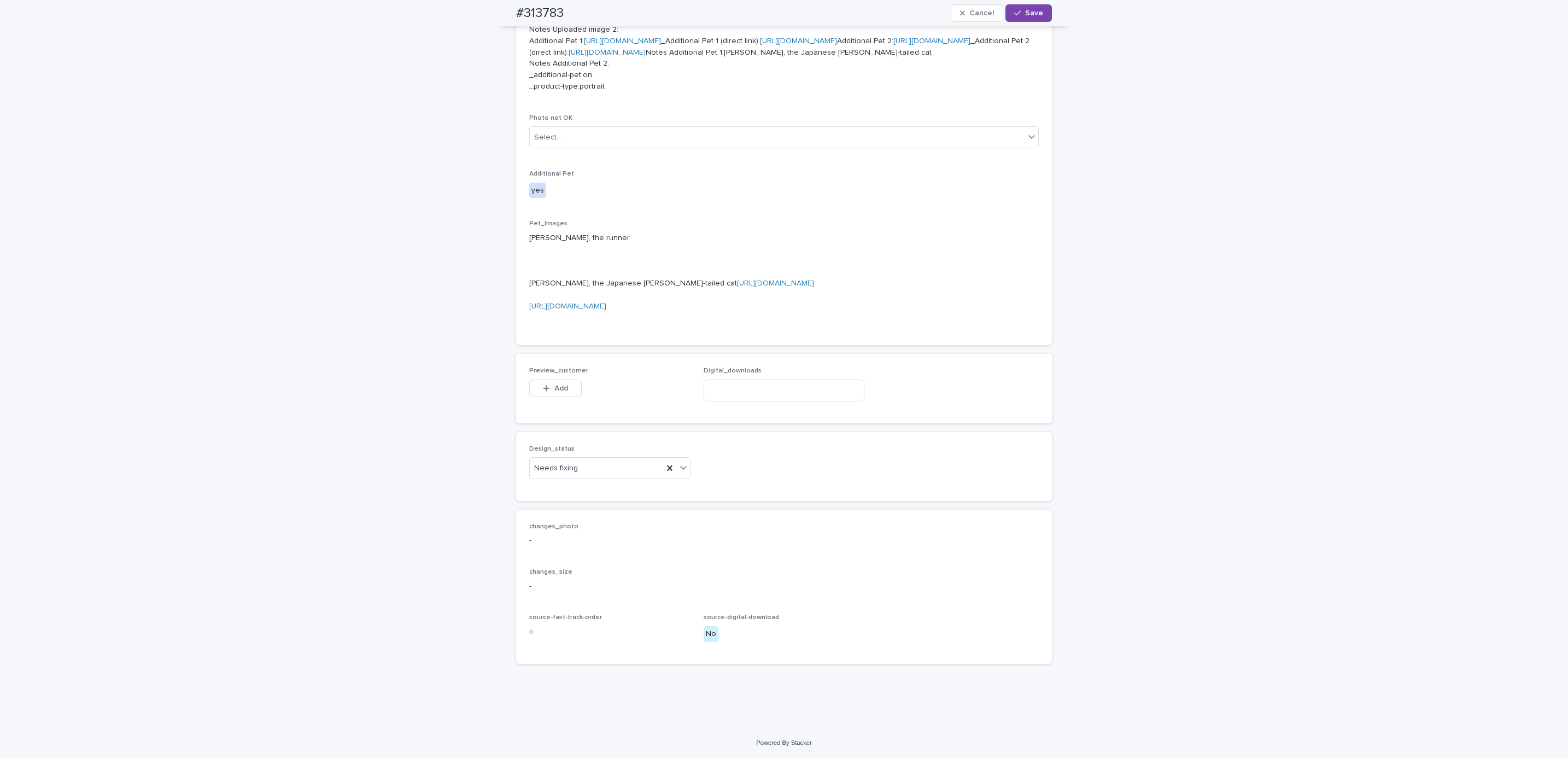
scroll to position [784, 0]
click at [563, 381] on button "Add" at bounding box center [555, 388] width 53 height 17
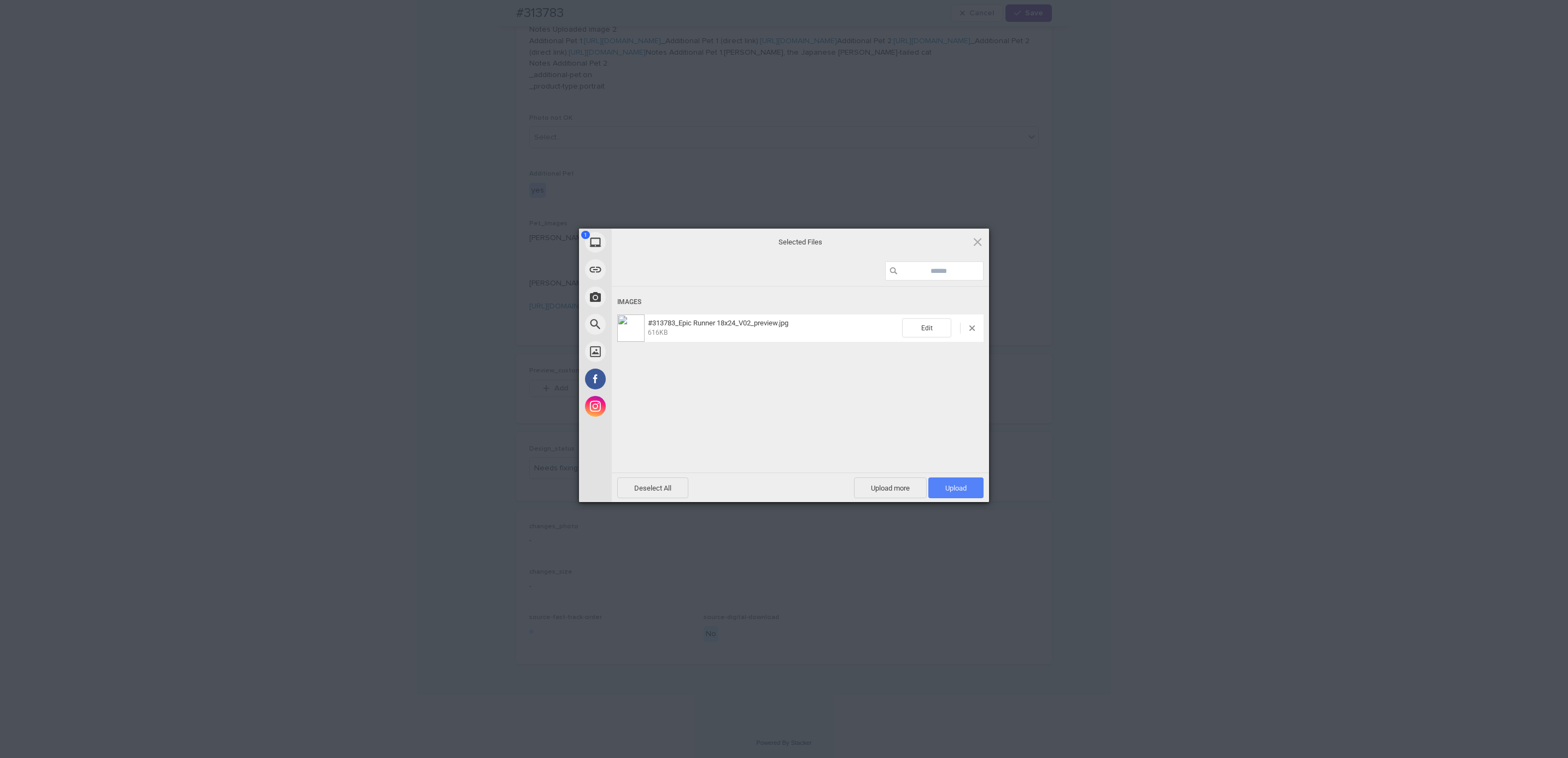
click at [977, 481] on span "Upload 1" at bounding box center [956, 488] width 55 height 21
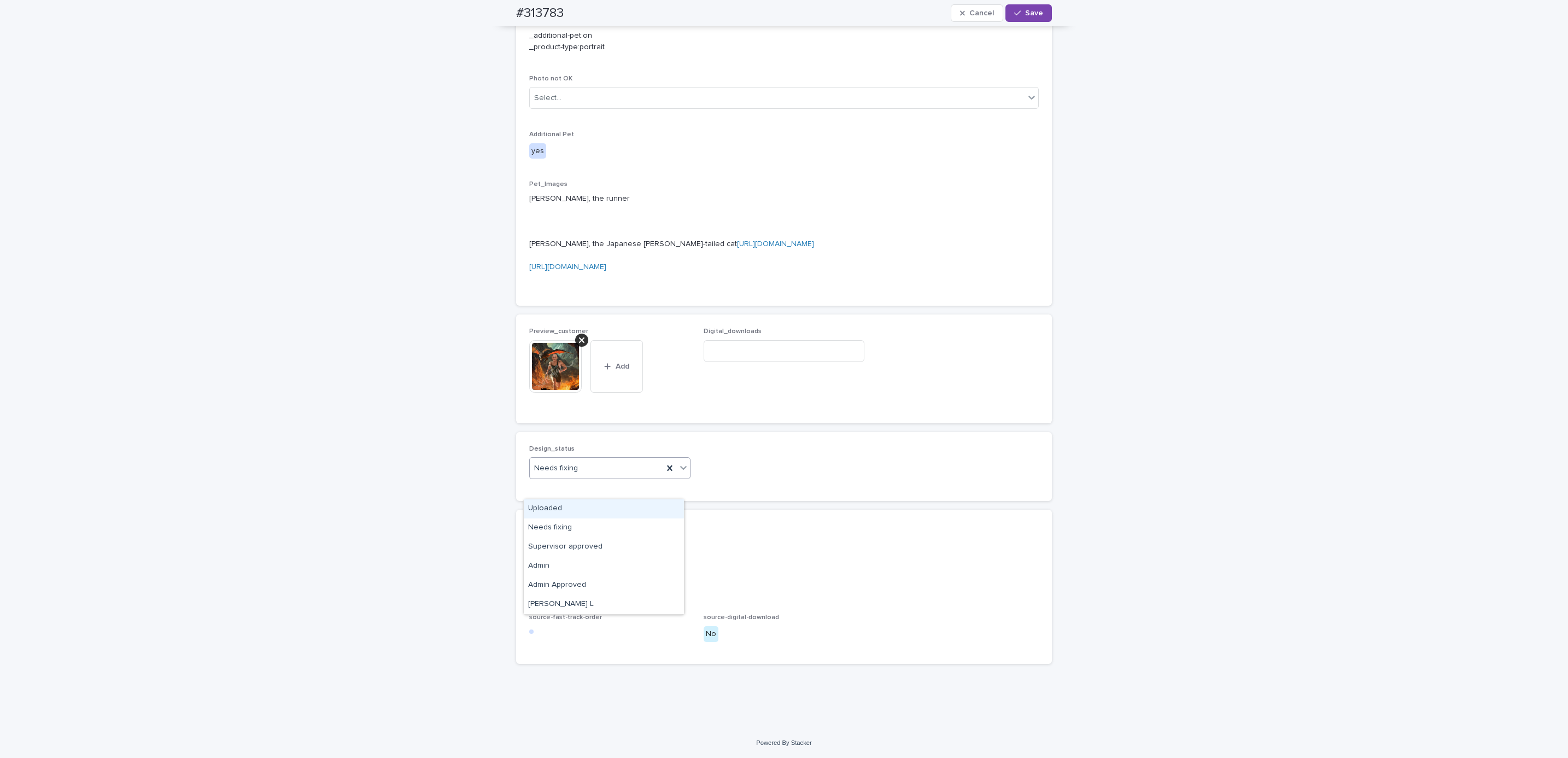
click at [600, 506] on div "Uploaded" at bounding box center [604, 508] width 161 height 19
click at [1032, 7] on button "Save" at bounding box center [1028, 13] width 47 height 17
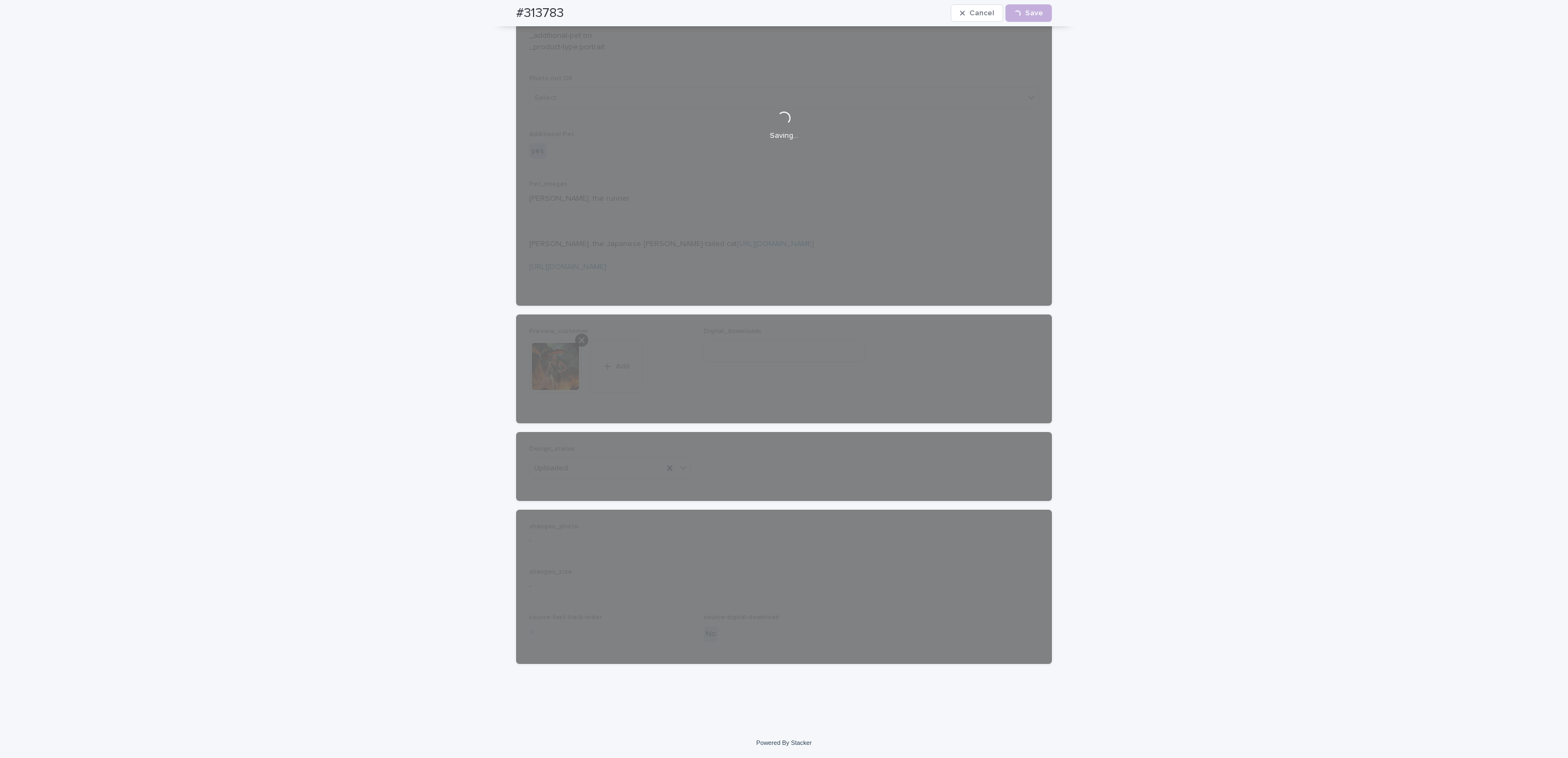
click at [502, 8] on div "#313783 Cancel Loading... Save" at bounding box center [783, 13] width 588 height 26
click at [578, 9] on div "#313783 Cancel Loading... Save" at bounding box center [784, 13] width 536 height 26
copy h2 "#313783"
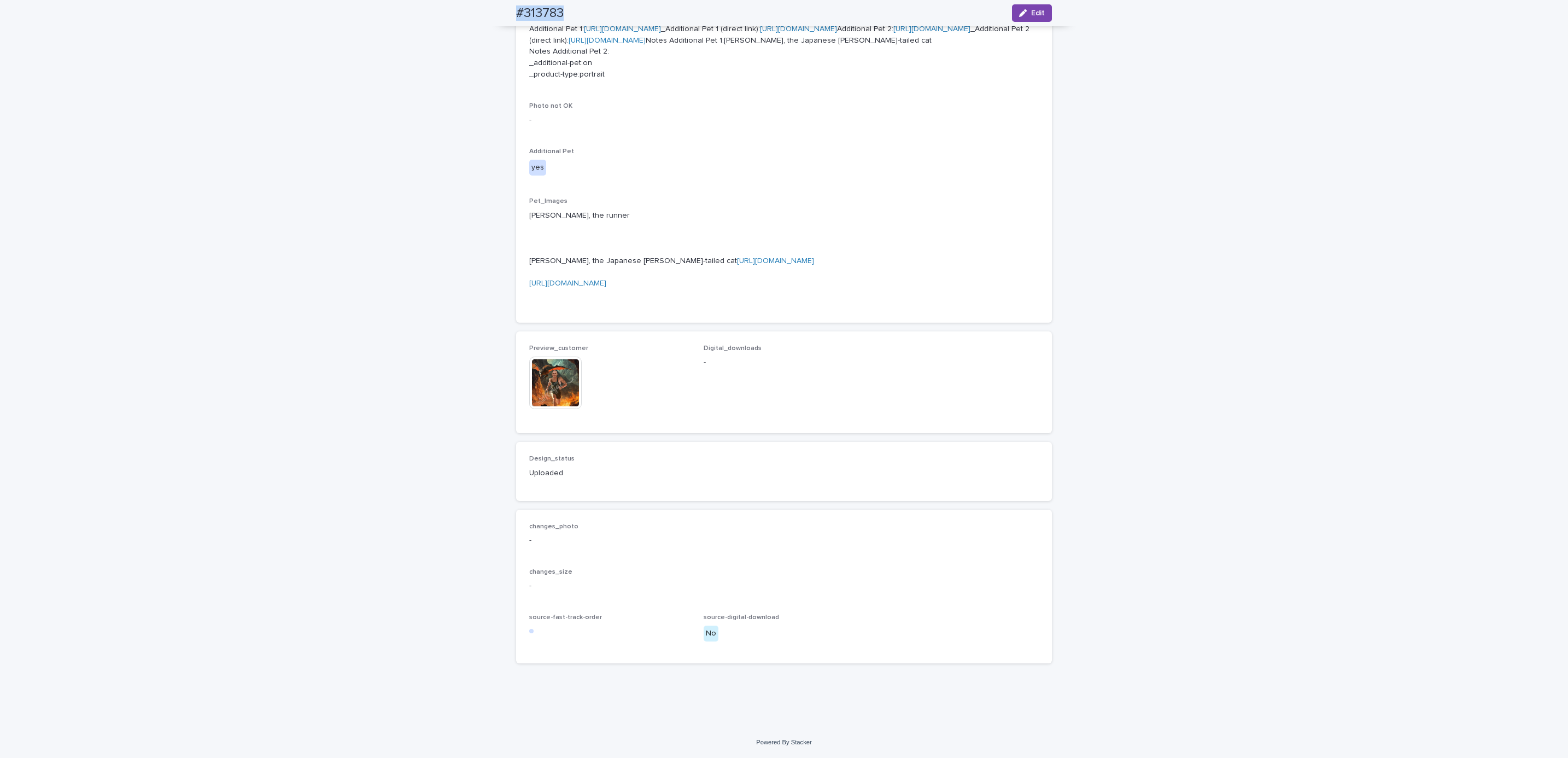
scroll to position [789, 0]
click at [157, 76] on div "Loading... Saving… Loading... Saving… #313783 Edit #313783 Edit Sorry, there wa…" at bounding box center [784, 133] width 1568 height 1187
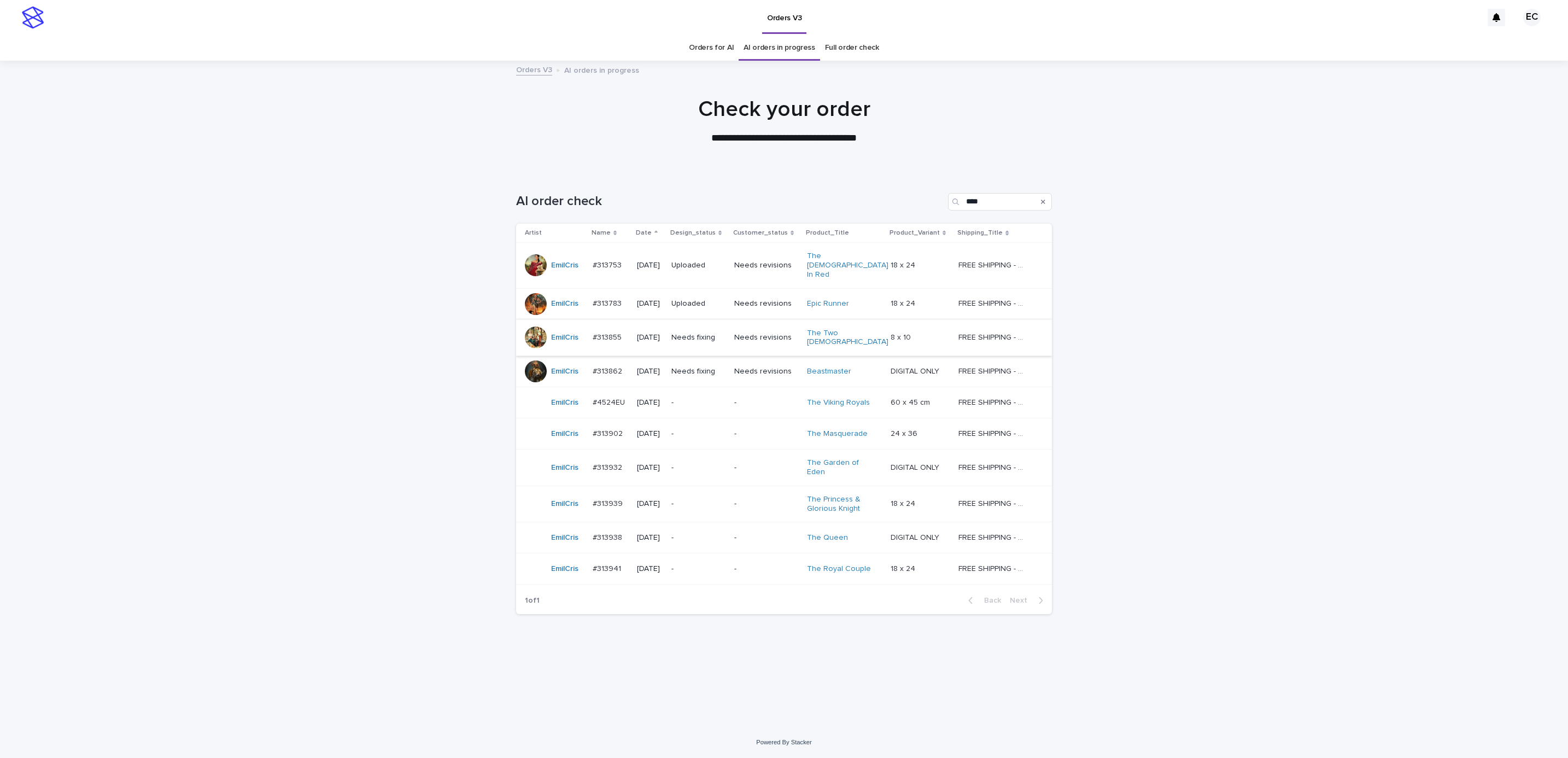
click at [694, 333] on p "Needs fixing" at bounding box center [699, 338] width 54 height 9
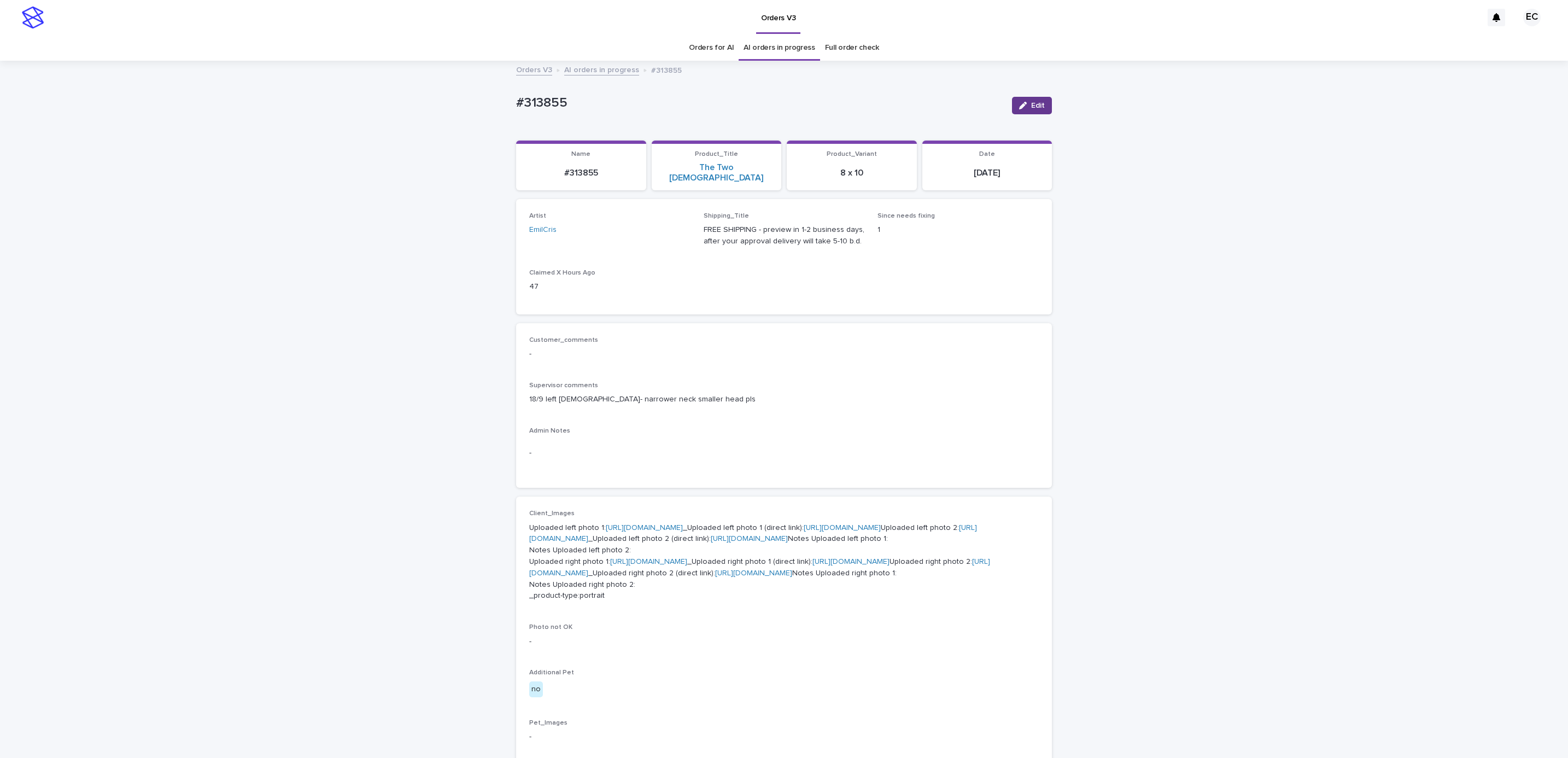
click at [1024, 105] on div "button" at bounding box center [1025, 105] width 12 height 8
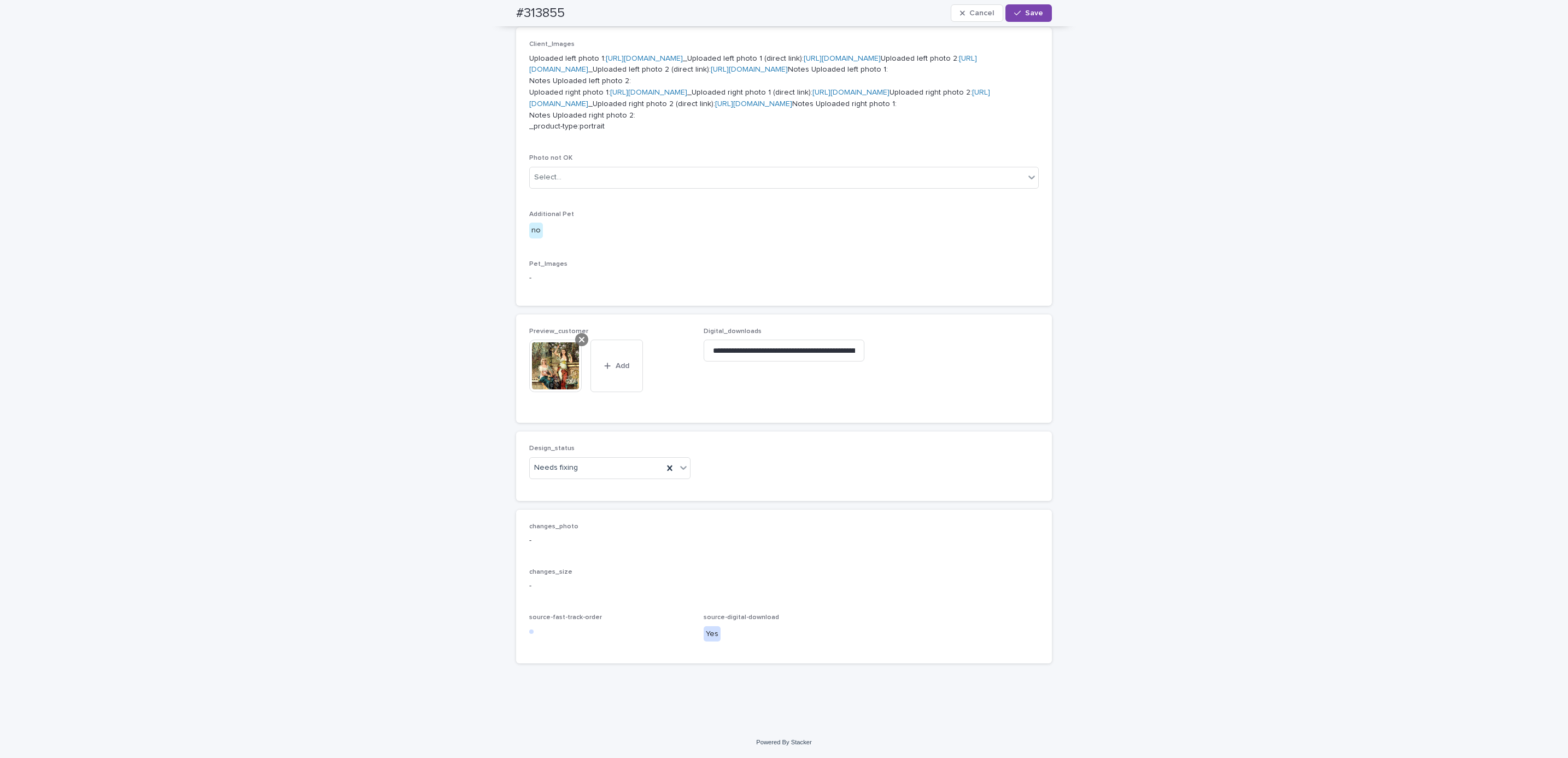
click at [575, 338] on div at bounding box center [581, 339] width 13 height 13
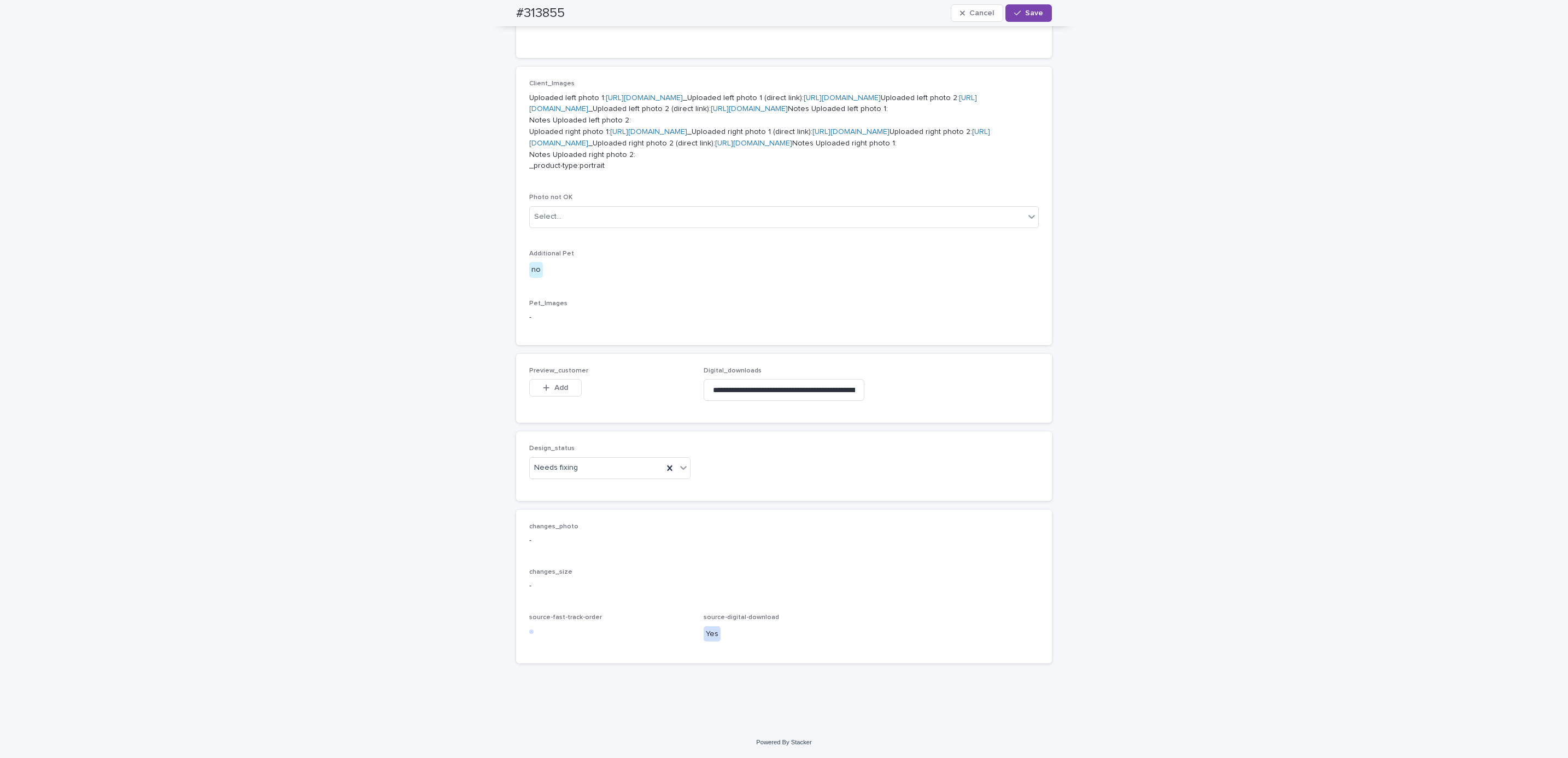
scroll to position [625, 0]
click at [567, 388] on button "Add" at bounding box center [555, 388] width 53 height 17
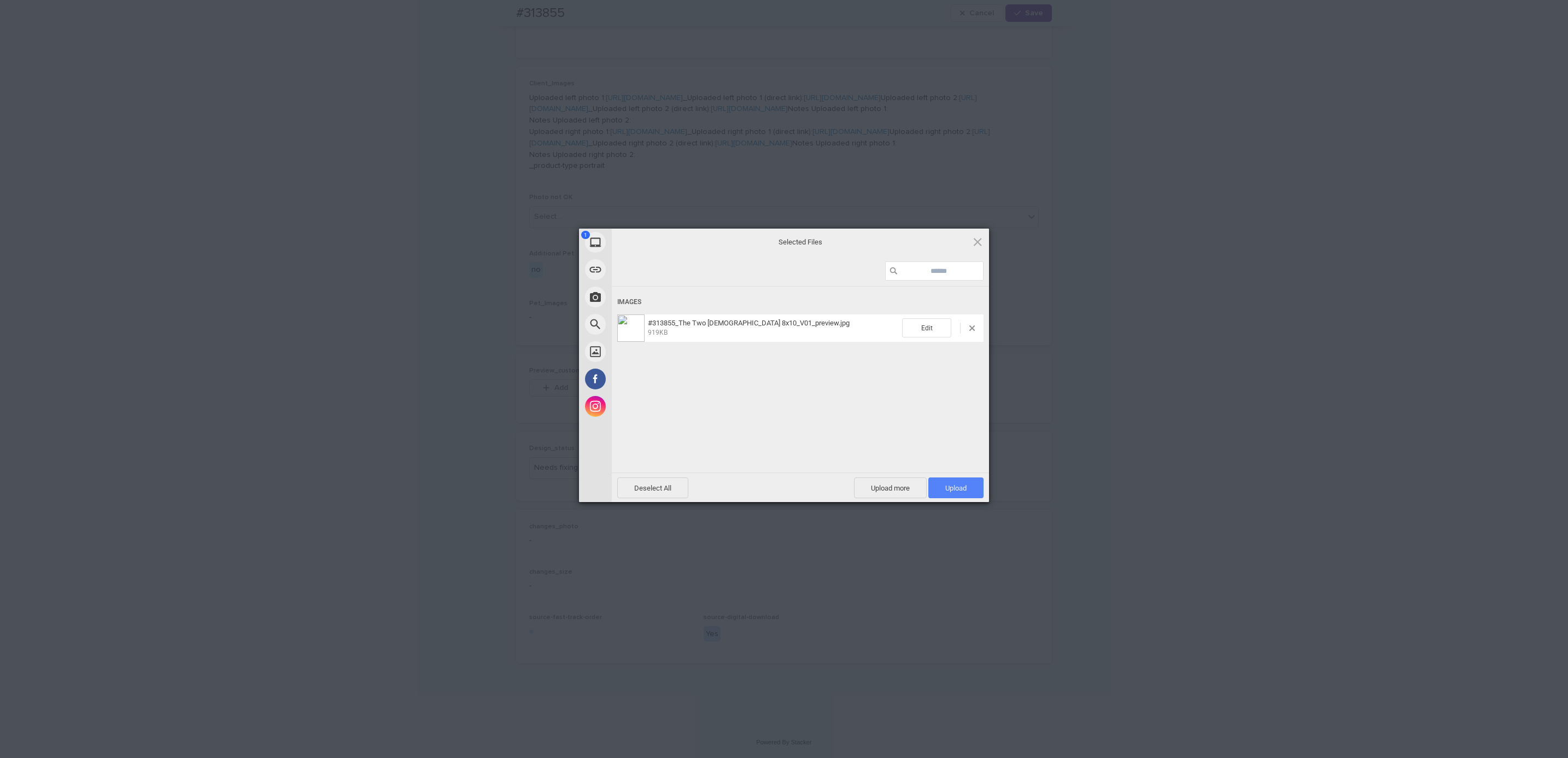
click at [962, 485] on span "Upload 1" at bounding box center [956, 487] width 22 height 8
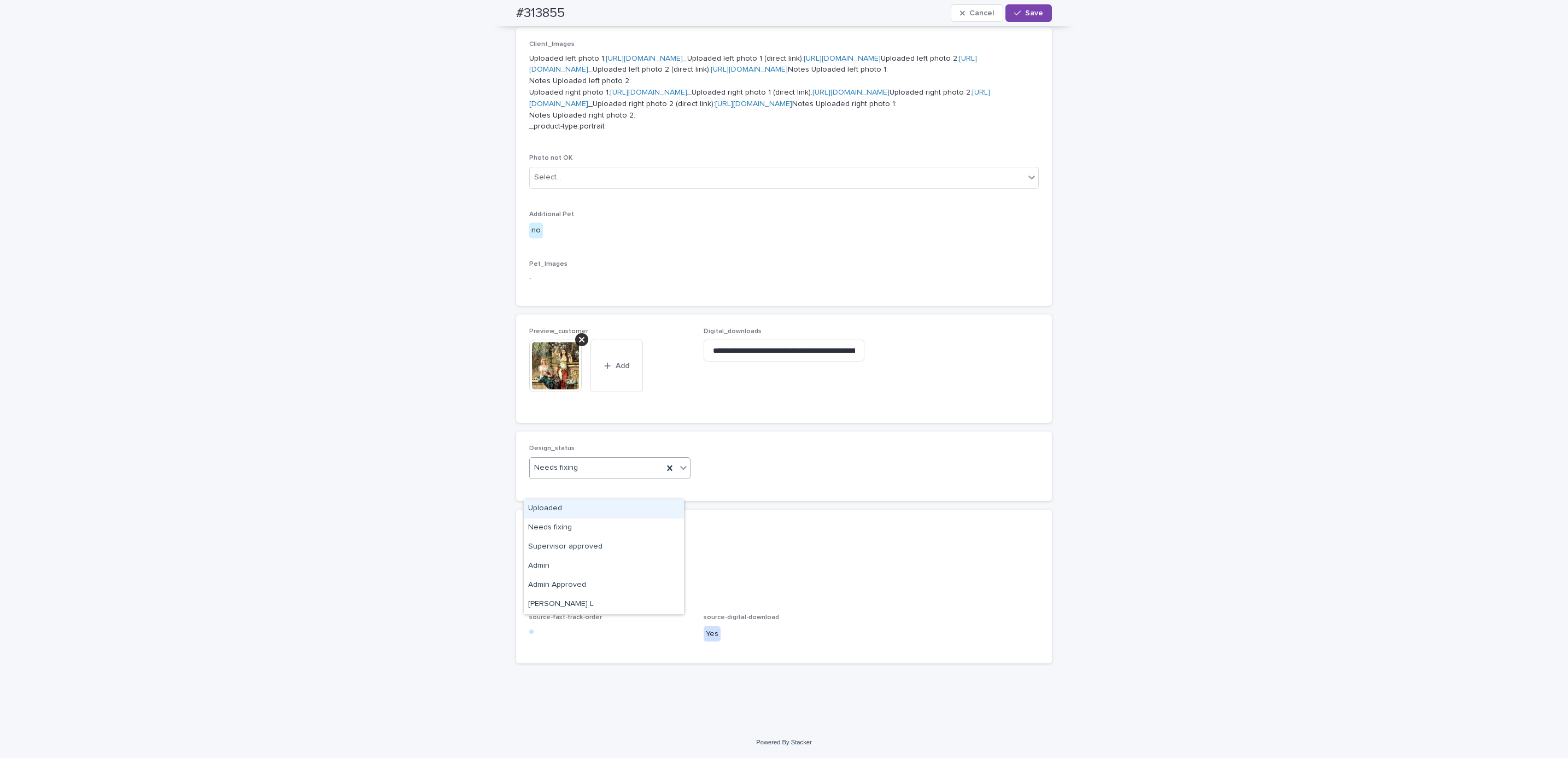
click at [600, 506] on div "Uploaded" at bounding box center [604, 508] width 161 height 19
click at [1024, 20] on button "Save" at bounding box center [1028, 13] width 47 height 17
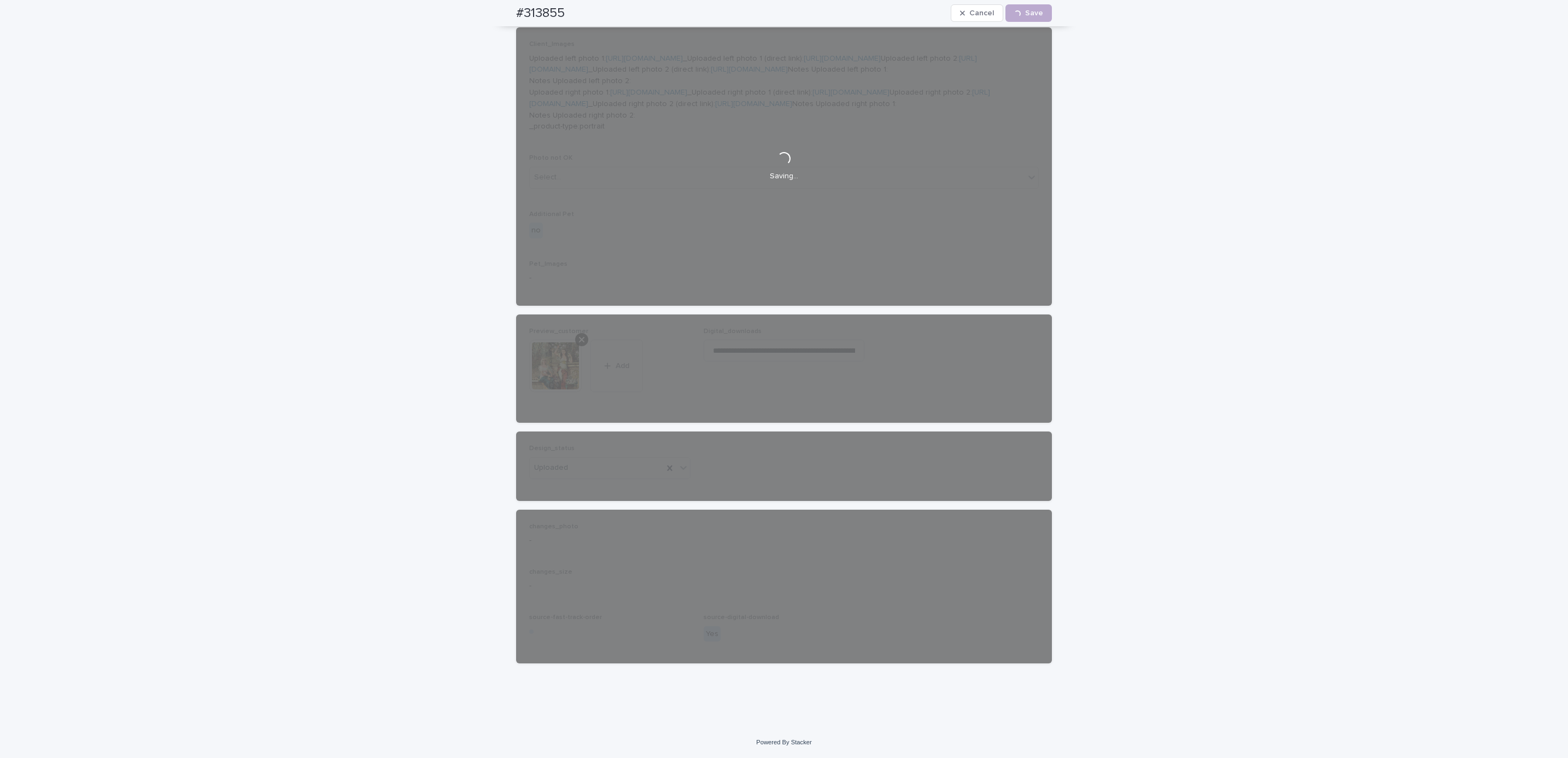
click at [507, 3] on div "#313855 Cancel Loading... Save" at bounding box center [783, 13] width 588 height 26
click at [573, 5] on div "#313855 Cancel Loading... Save" at bounding box center [784, 13] width 536 height 26
copy h2 "#313855"
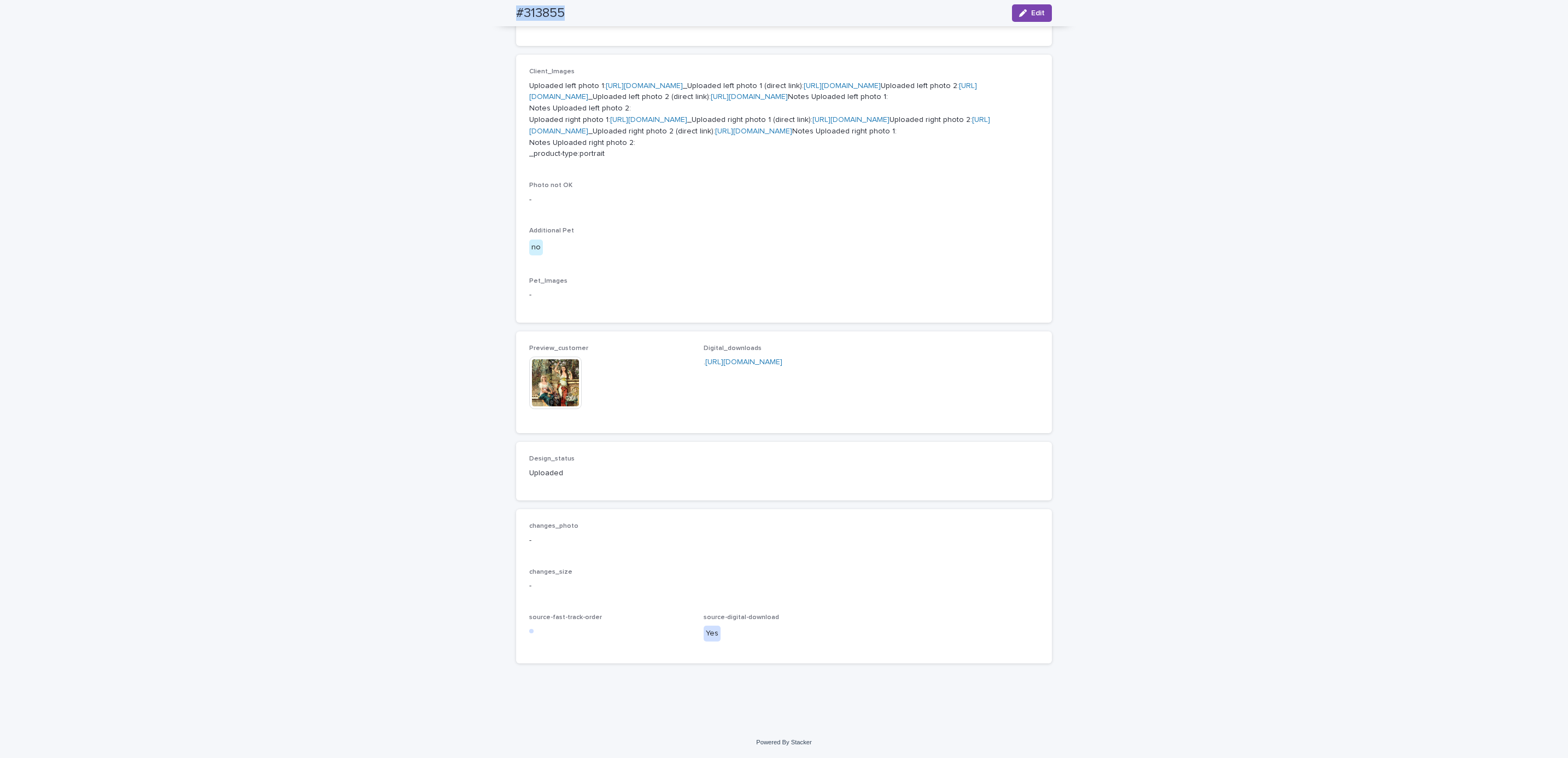
scroll to position [629, 0]
click at [138, 138] on div "Loading... Saving… Loading... Saving… #313855 Edit #313855 Edit Sorry, there wa…" at bounding box center [784, 174] width 1568 height 1107
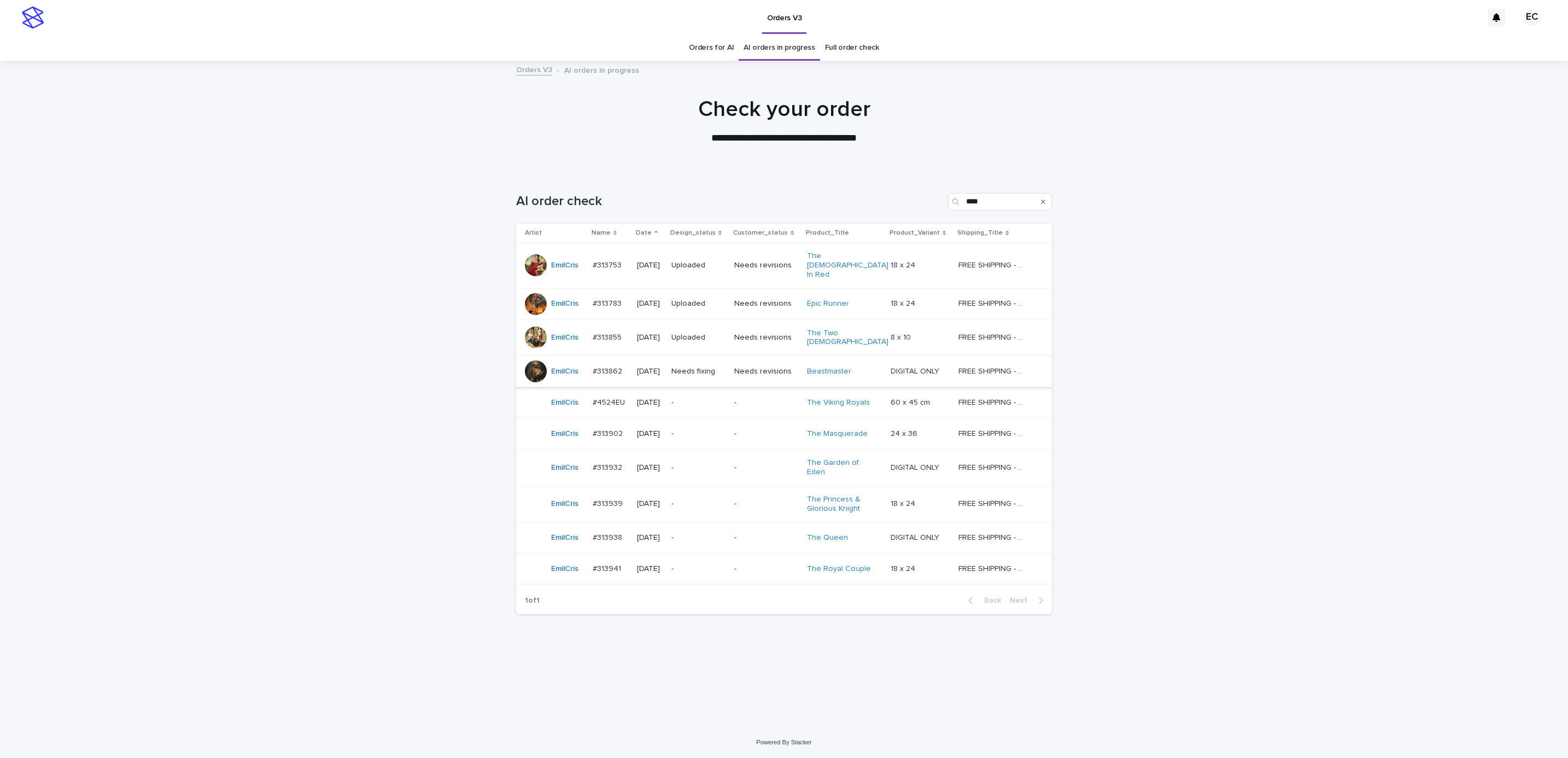
click at [709, 367] on p "Needs fixing" at bounding box center [699, 371] width 54 height 9
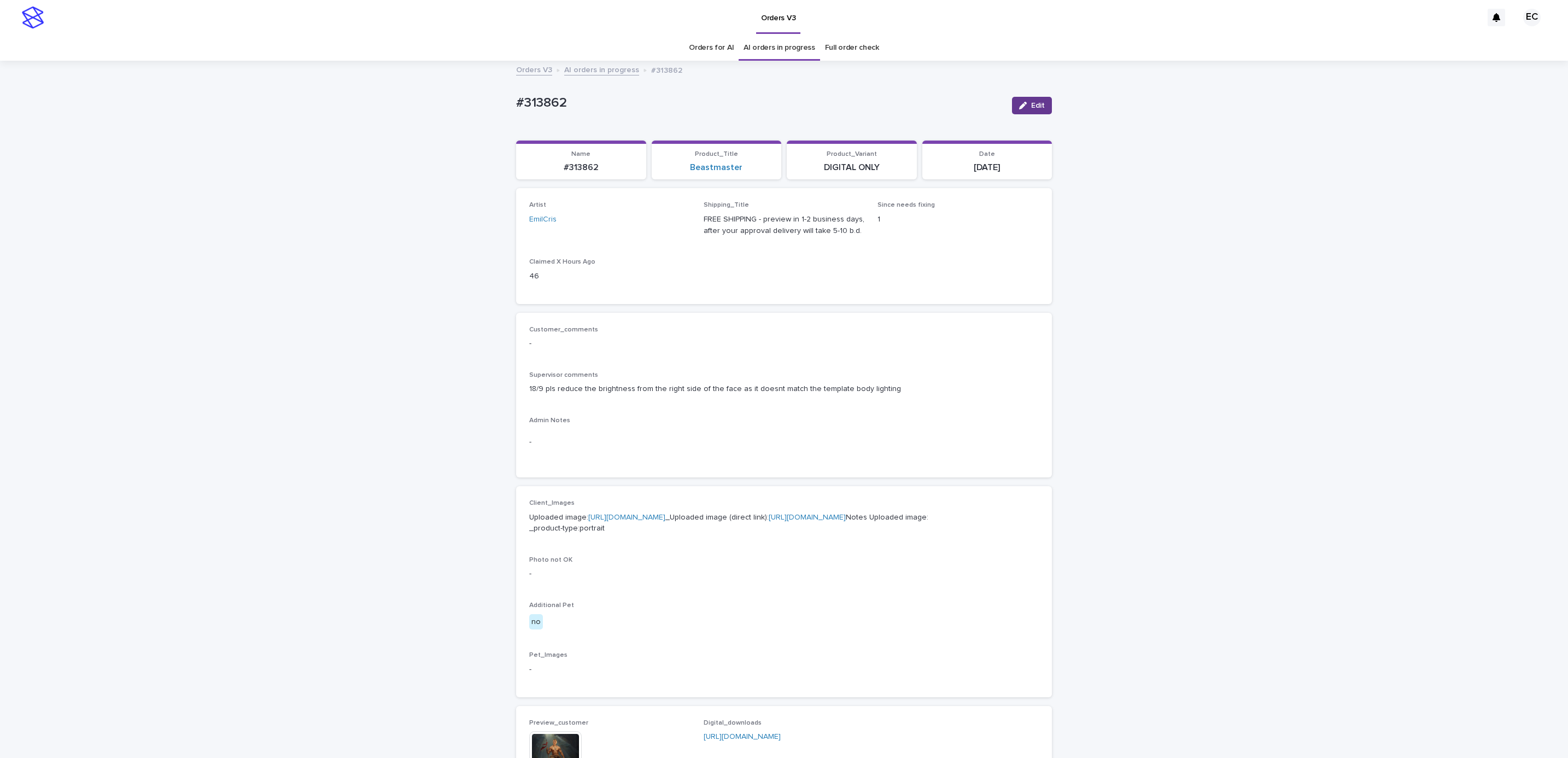
click at [1031, 106] on span "Edit" at bounding box center [1038, 105] width 14 height 8
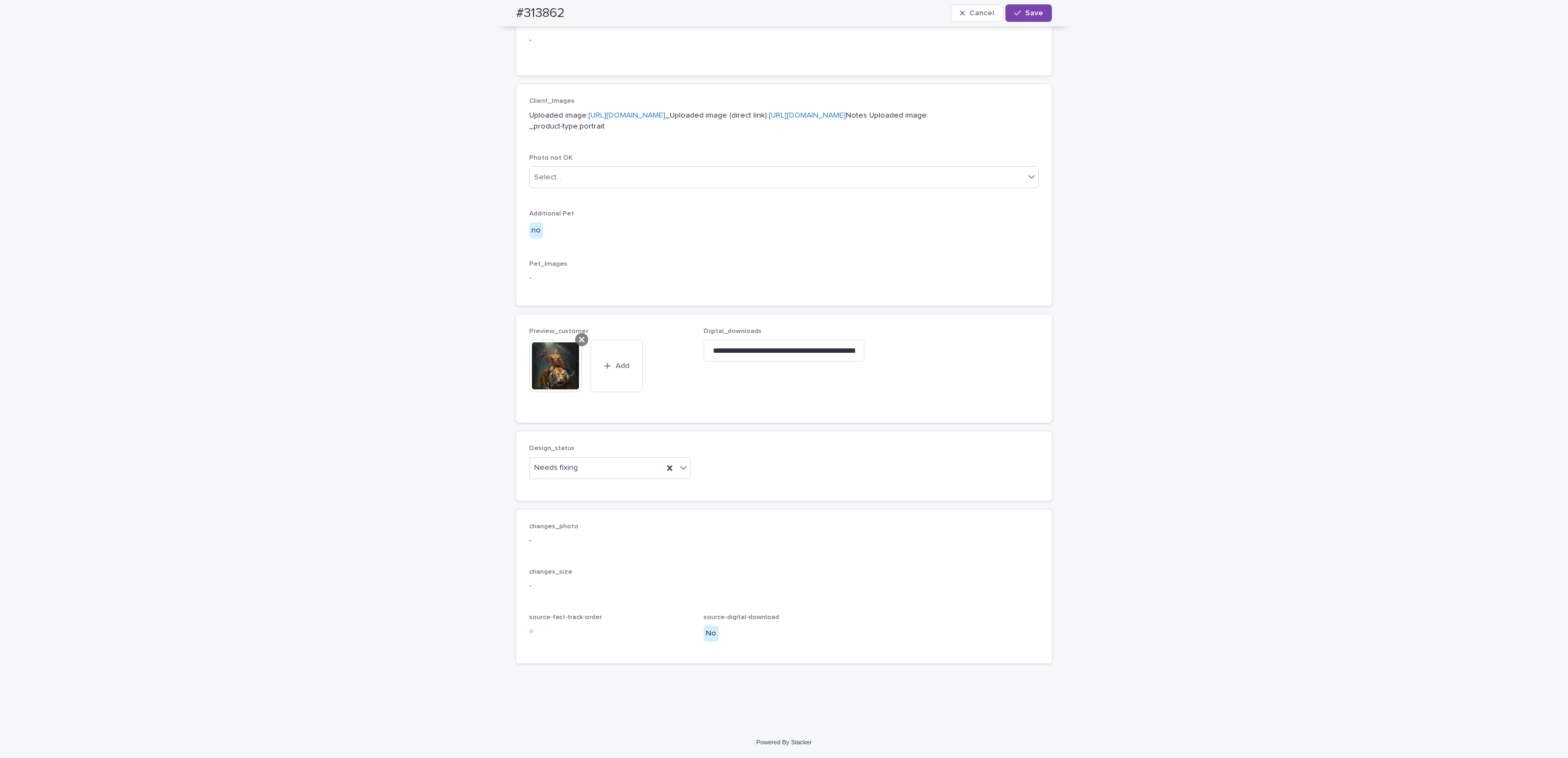
click at [579, 340] on icon at bounding box center [582, 339] width 5 height 9
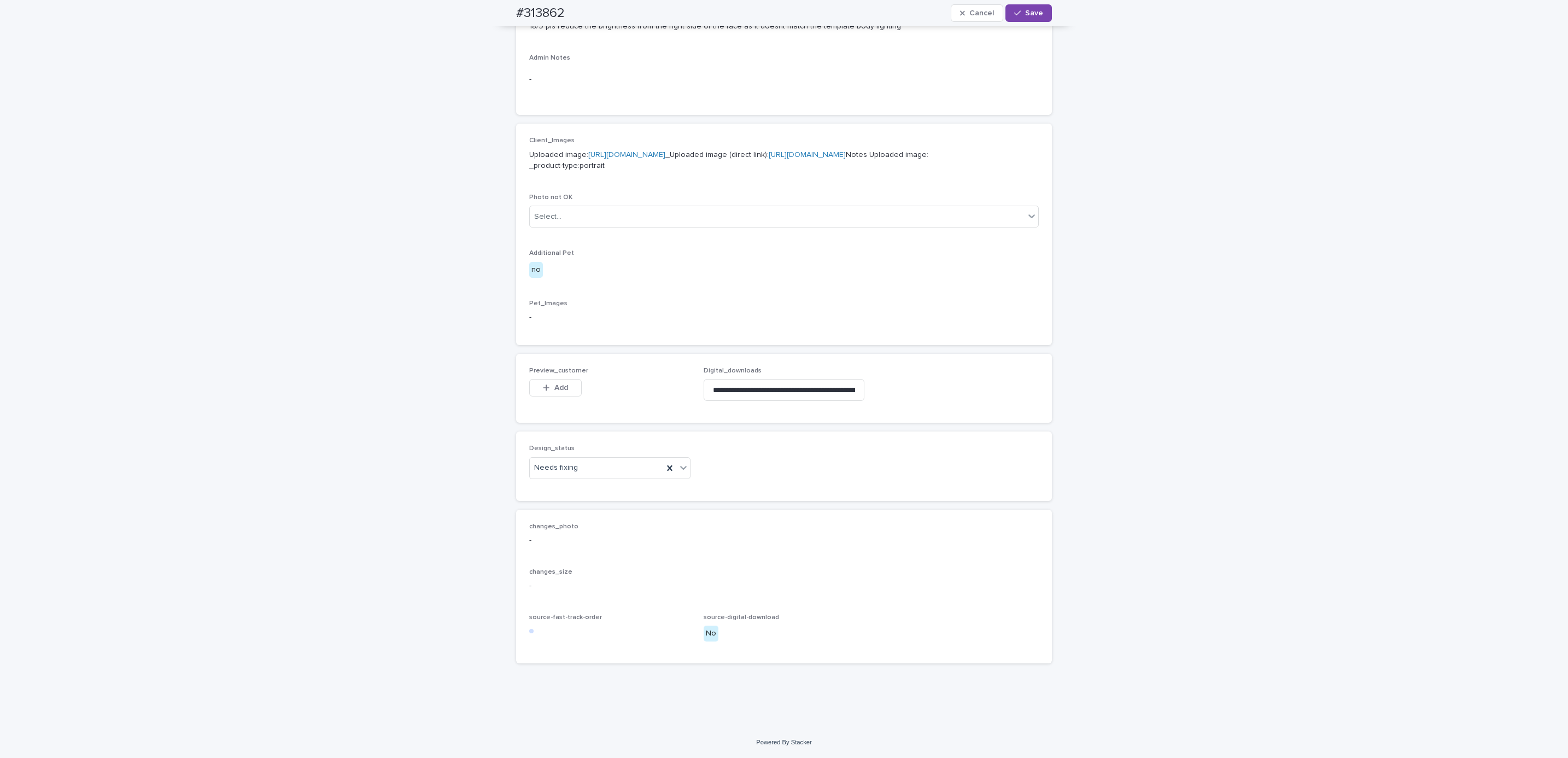
scroll to position [420, 0]
click at [554, 385] on span "Add" at bounding box center [561, 387] width 14 height 8
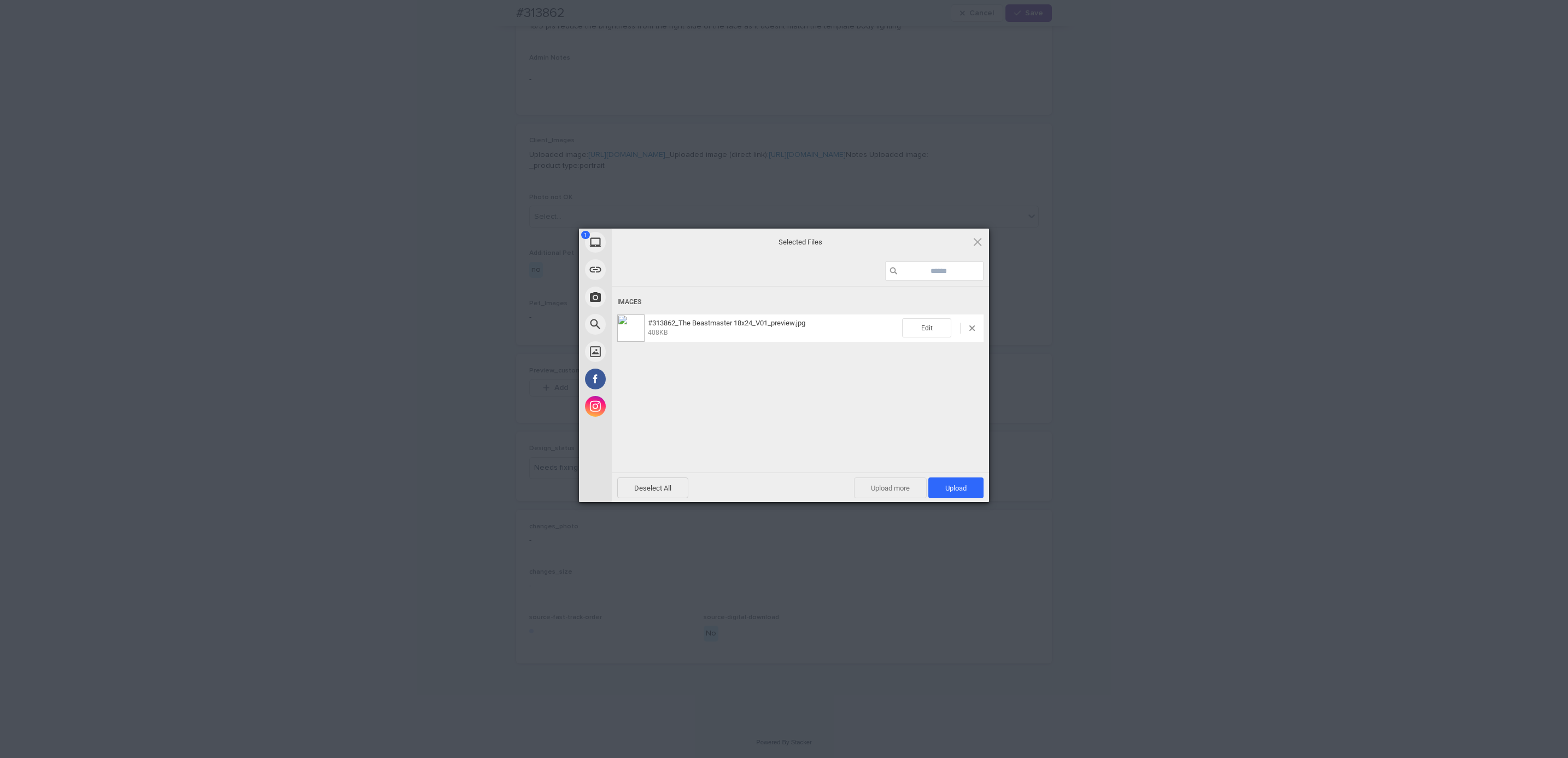
click at [924, 481] on span "Upload more" at bounding box center [890, 488] width 73 height 21
click at [971, 241] on span at bounding box center [977, 242] width 12 height 12
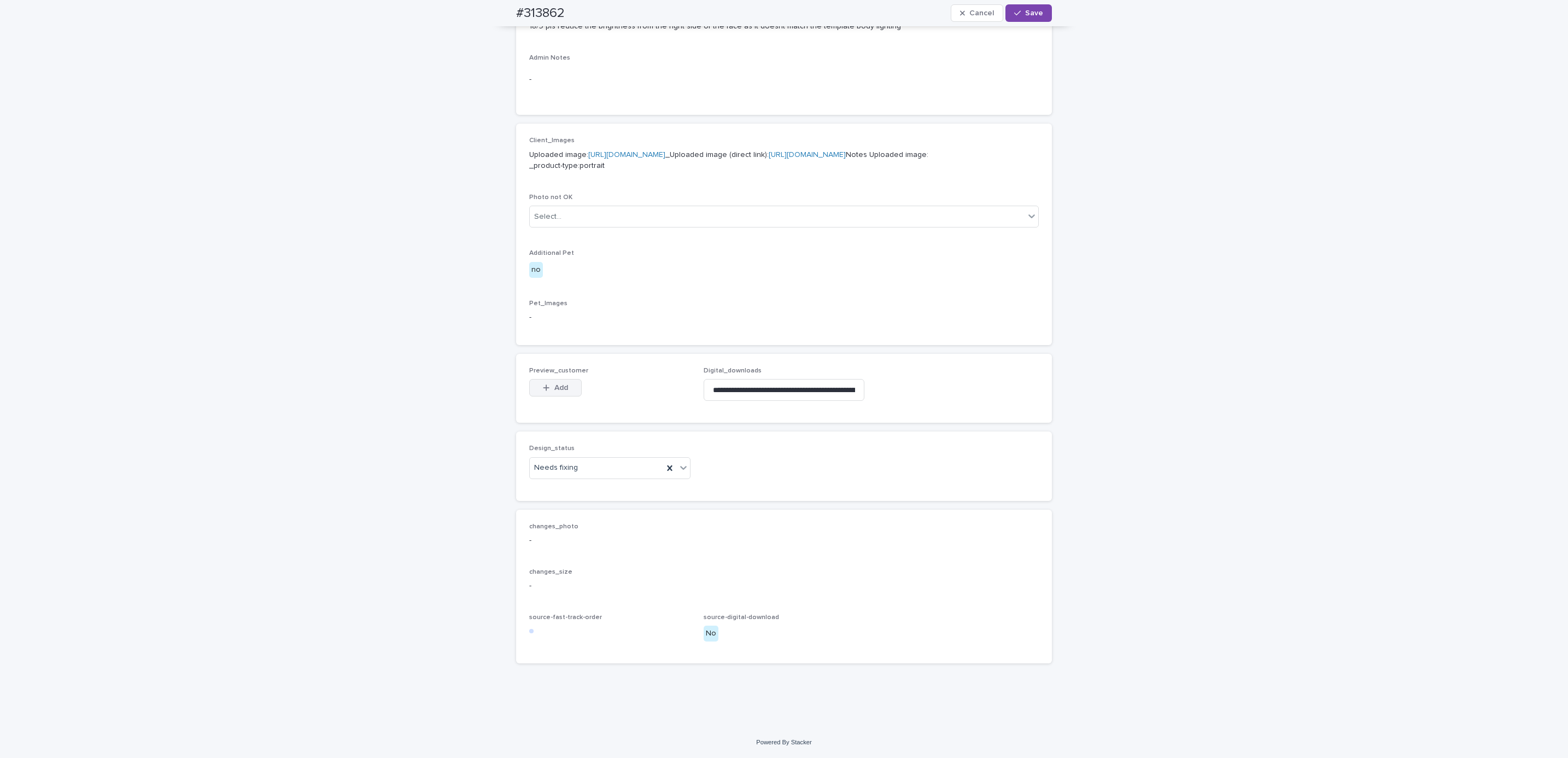
click at [558, 388] on span "Add" at bounding box center [561, 387] width 14 height 8
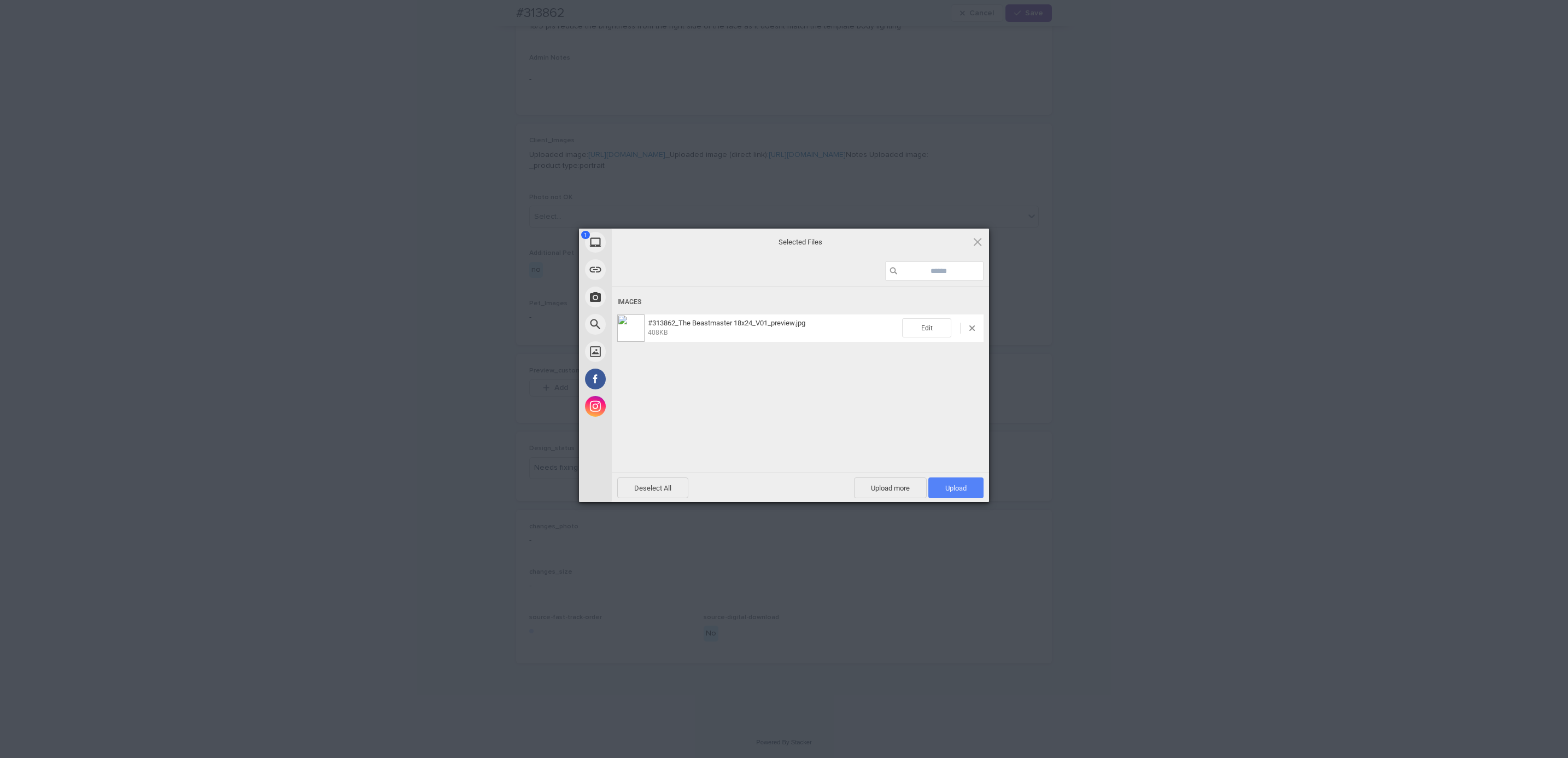
click at [964, 488] on span "Upload 1" at bounding box center [956, 487] width 22 height 8
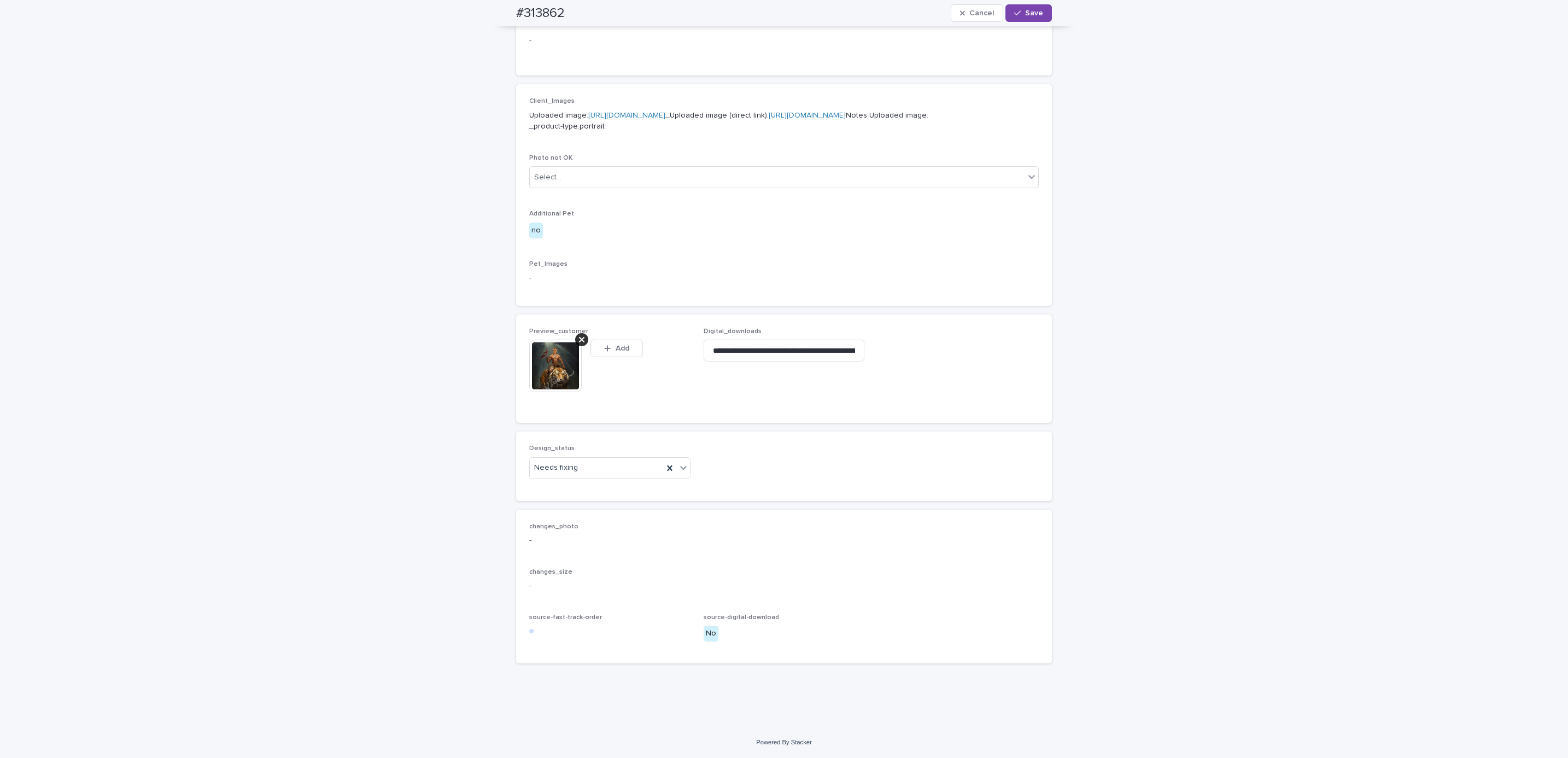
scroll to position [439, 0]
click at [603, 508] on div "Uploaded" at bounding box center [604, 508] width 161 height 19
click at [1028, 16] on span "Save" at bounding box center [1034, 13] width 18 height 8
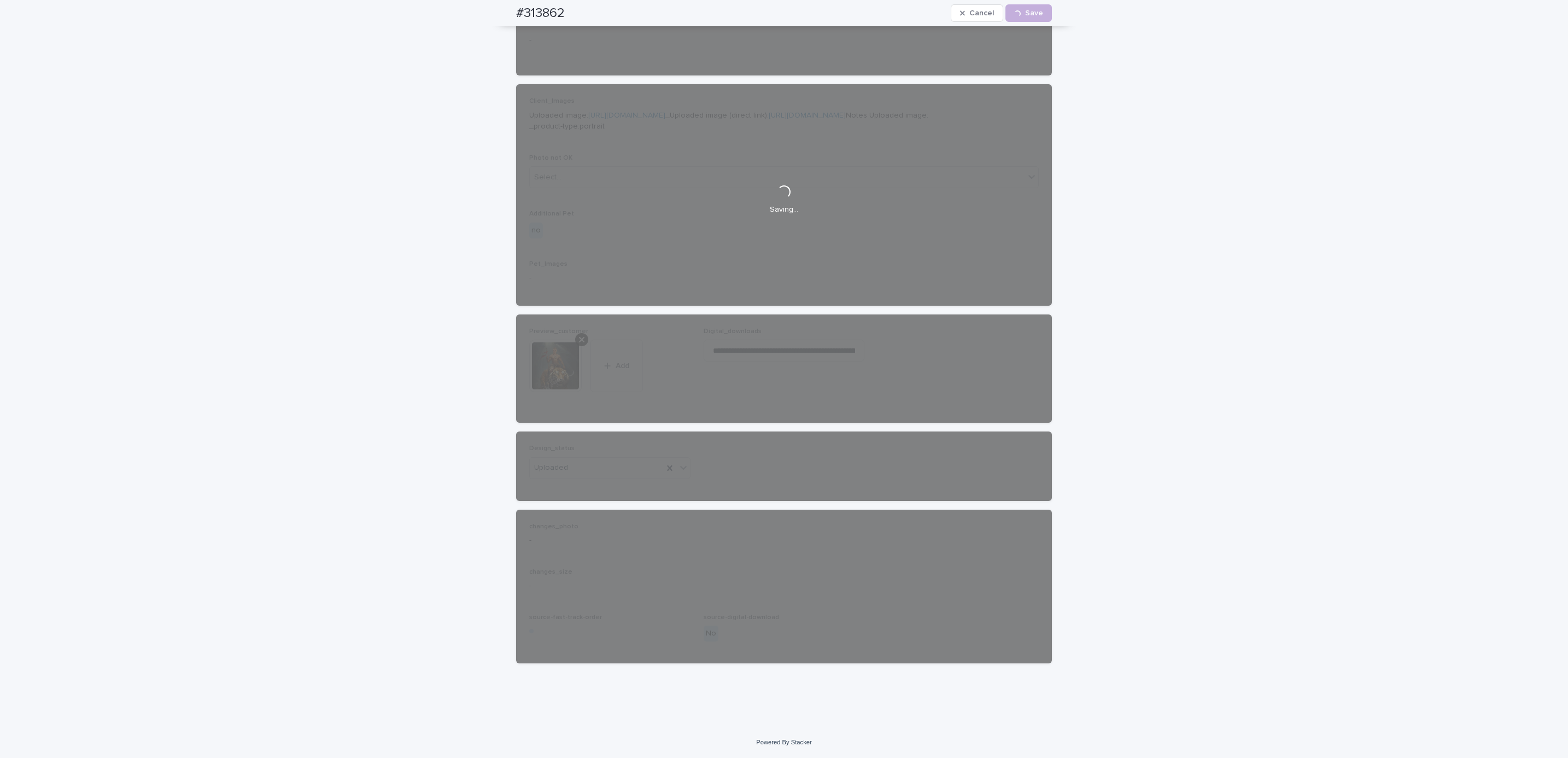
click at [497, 16] on div "#313862 Cancel Loading... Save" at bounding box center [783, 13] width 588 height 26
click at [591, 5] on div "#313862 Cancel Loading... Save" at bounding box center [784, 13] width 536 height 26
copy h2 "#313862"
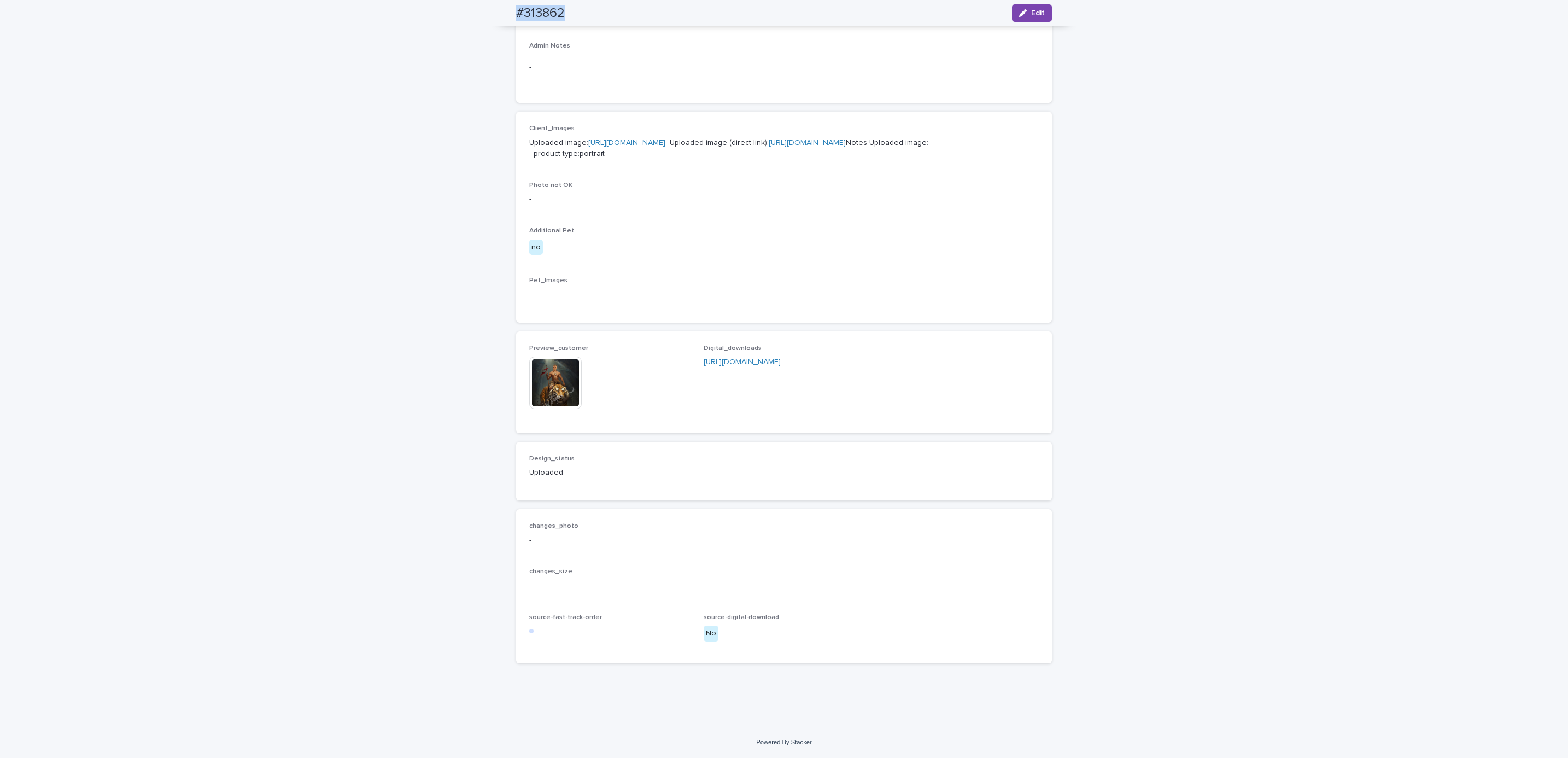
scroll to position [426, 0]
click at [138, 126] on div "Loading... Saving… Loading... Saving… #313862 Edit #313862 Edit Sorry, there wa…" at bounding box center [784, 207] width 1568 height 1039
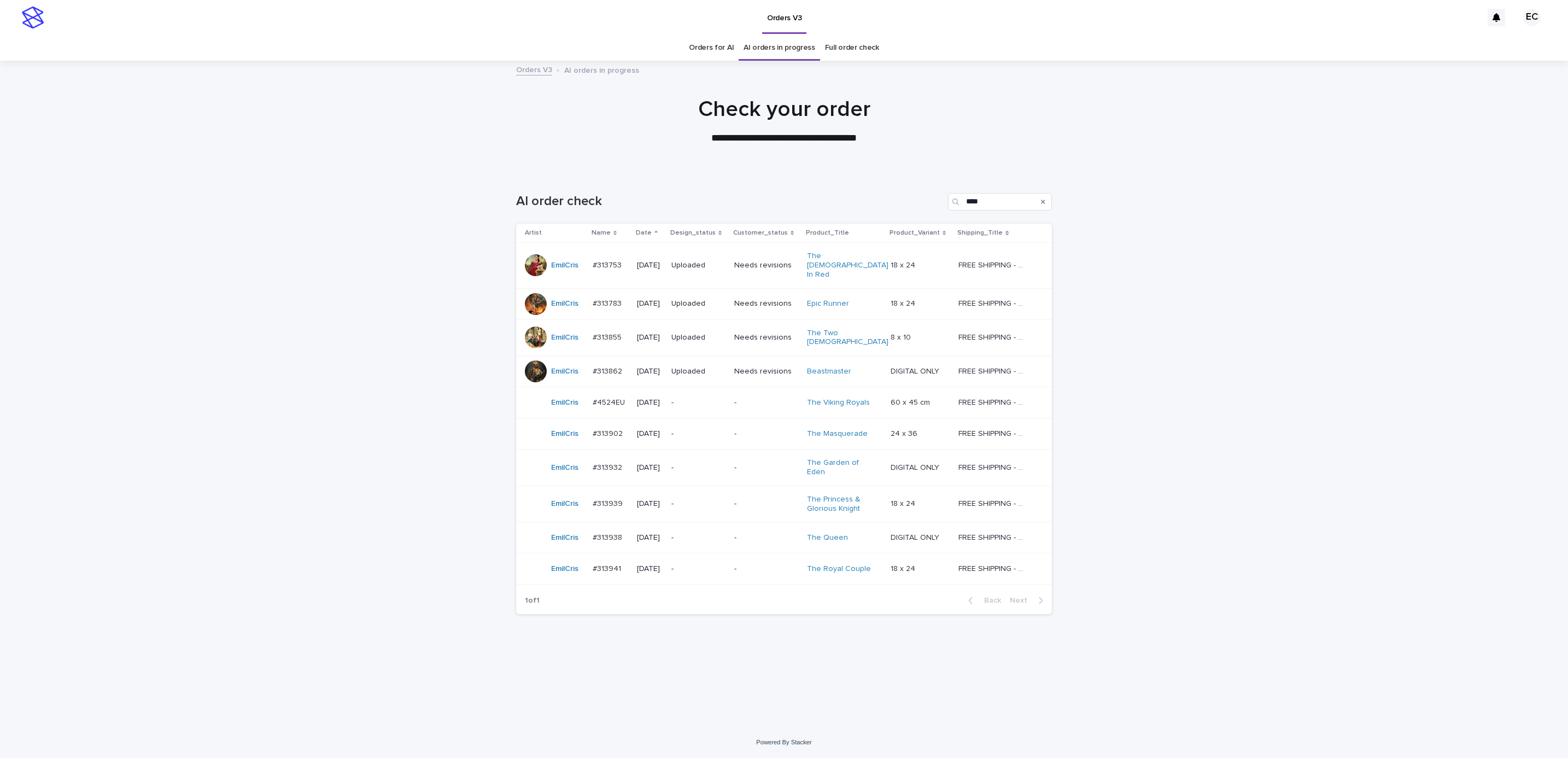
click at [286, 390] on div "Loading... Saving… Loading... Saving… AI order check **** Artist Name Date Desi…" at bounding box center [784, 448] width 1568 height 555
click at [383, 260] on div "Loading... Saving… Loading... Saving… AI order check **** Artist Name Date Desi…" at bounding box center [784, 448] width 1568 height 555
